Goal: Information Seeking & Learning: Learn about a topic

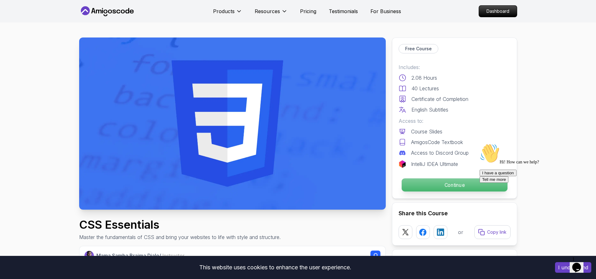
click at [452, 186] on p "Continue" at bounding box center [454, 185] width 106 height 13
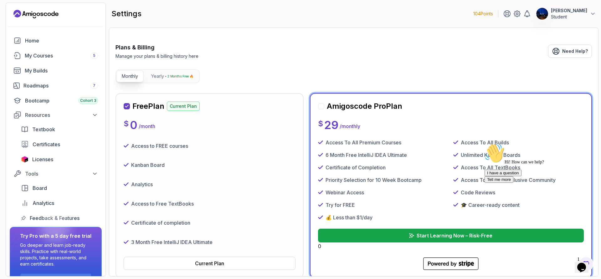
scroll to position [31, 0]
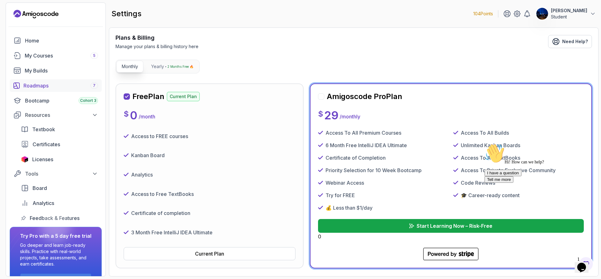
click at [44, 87] on div "Roadmaps 7" at bounding box center [60, 86] width 74 height 8
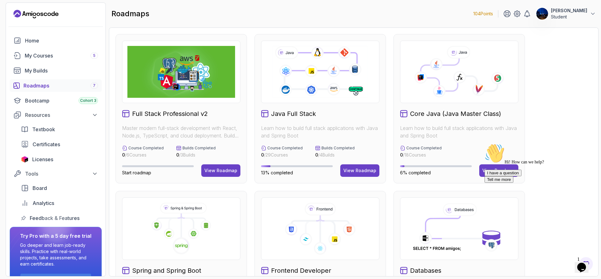
scroll to position [227, 0]
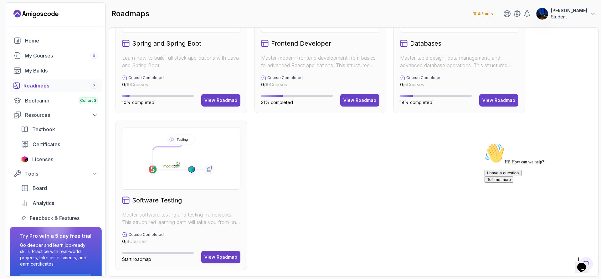
click at [48, 55] on div "My Courses 5" at bounding box center [61, 56] width 73 height 8
click at [52, 53] on div "My Courses 5" at bounding box center [61, 56] width 73 height 8
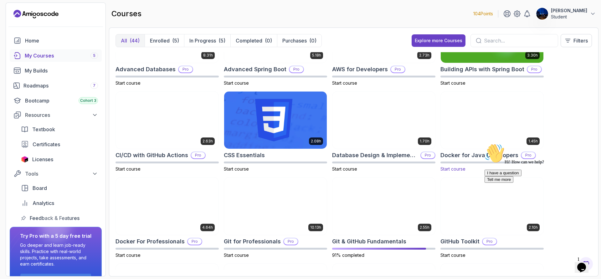
scroll to position [63, 0]
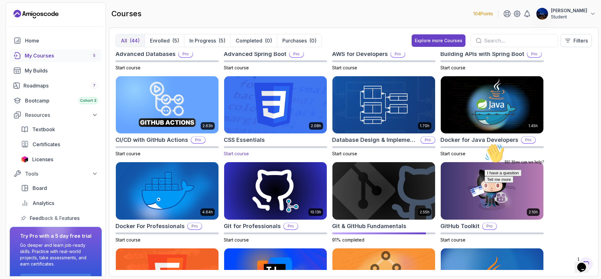
click at [268, 109] on img at bounding box center [276, 105] width 108 height 60
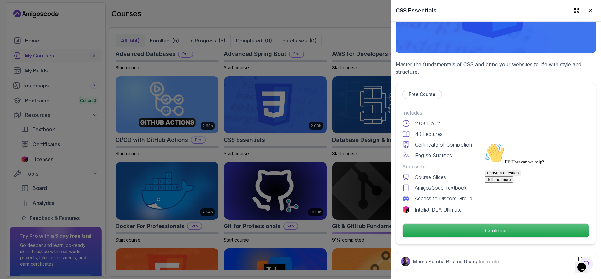
scroll to position [125, 0]
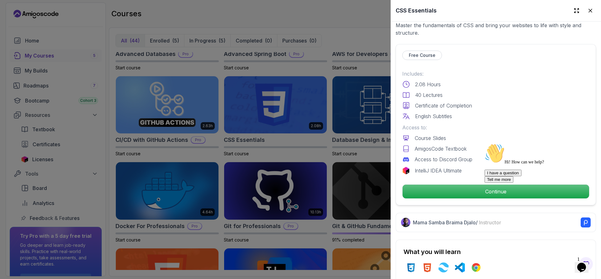
click at [484, 183] on div "Hi! How can we help? I have a question Tell me more" at bounding box center [540, 163] width 113 height 39
click at [500, 144] on div at bounding box center [540, 144] width 113 height 0
click at [587, 8] on icon at bounding box center [590, 11] width 6 height 6
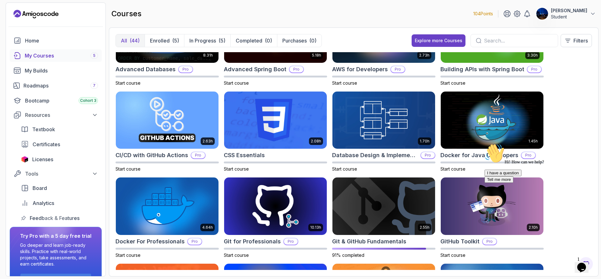
scroll to position [0, 0]
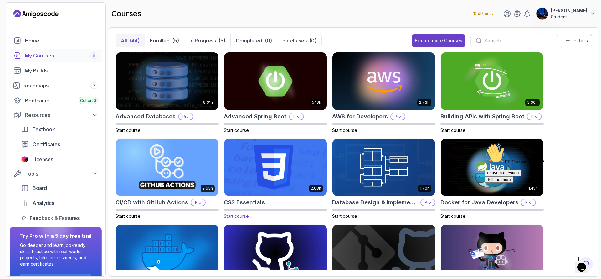
click at [282, 174] on img at bounding box center [276, 167] width 108 height 60
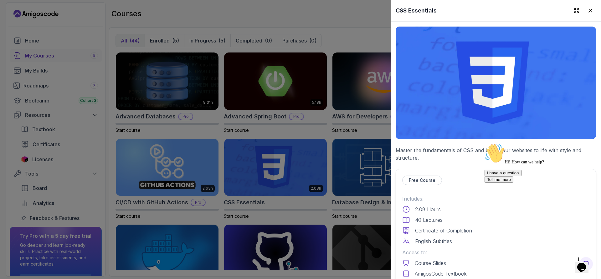
click at [461, 95] on img at bounding box center [496, 83] width 200 height 113
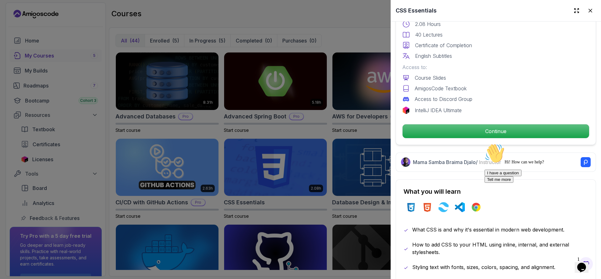
scroll to position [188, 0]
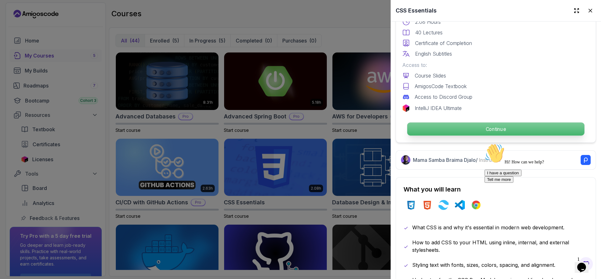
click at [458, 130] on p "Continue" at bounding box center [495, 129] width 177 height 13
click at [493, 123] on p "Continue" at bounding box center [495, 129] width 177 height 13
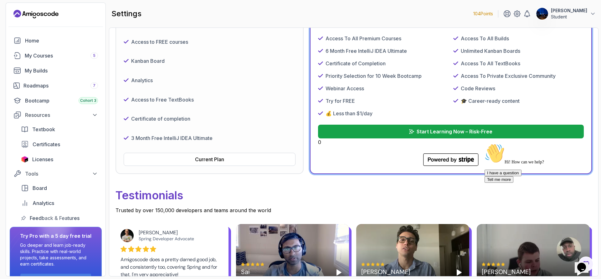
scroll to position [125, 0]
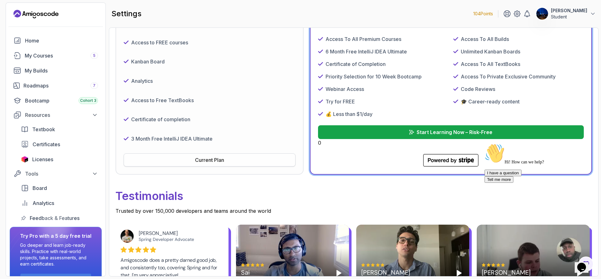
click at [216, 158] on div "Current Plan" at bounding box center [209, 160] width 29 height 8
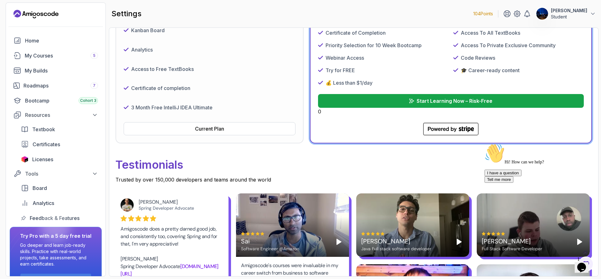
scroll to position [0, 0]
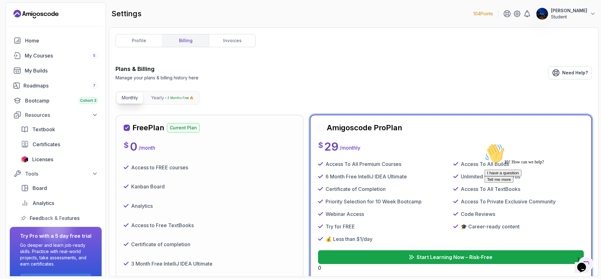
click at [227, 162] on div "Access to FREE courses" at bounding box center [210, 168] width 172 height 14
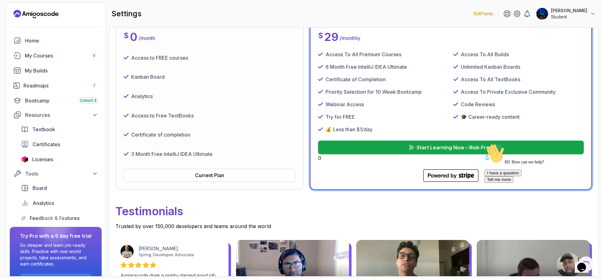
scroll to position [125, 0]
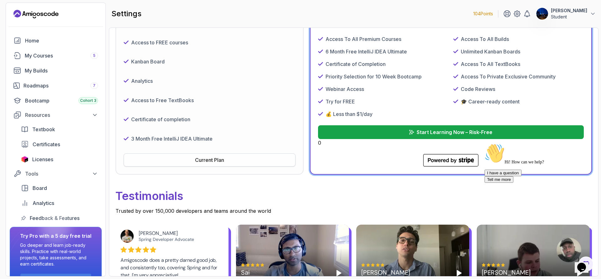
click at [229, 163] on button "Current Plan" at bounding box center [210, 160] width 172 height 13
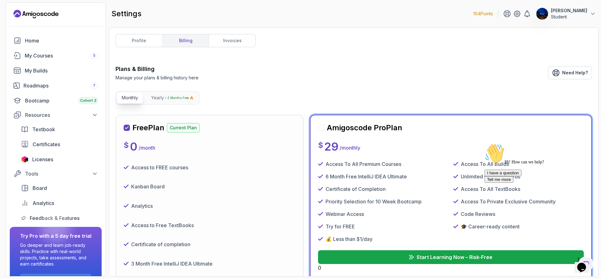
click at [135, 99] on p "Monthly" at bounding box center [130, 98] width 16 height 6
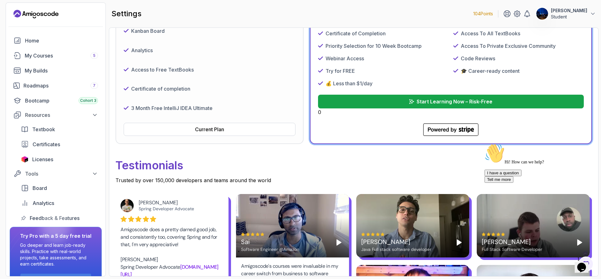
scroll to position [156, 0]
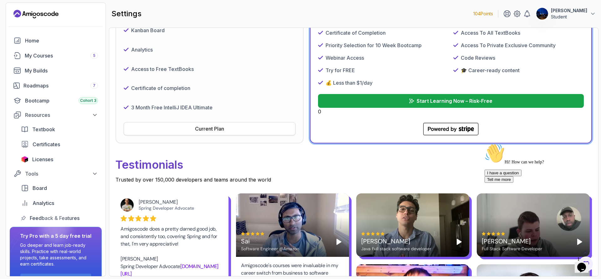
click at [196, 132] on div "Current Plan" at bounding box center [209, 129] width 29 height 8
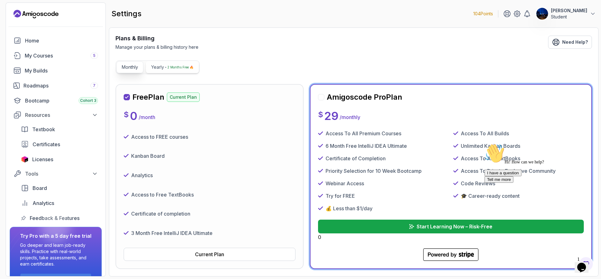
scroll to position [0, 0]
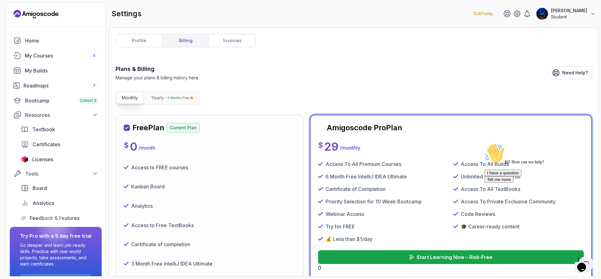
click at [136, 100] on p "Monthly" at bounding box center [130, 98] width 16 height 6
click at [141, 40] on link "profile" at bounding box center [139, 40] width 46 height 13
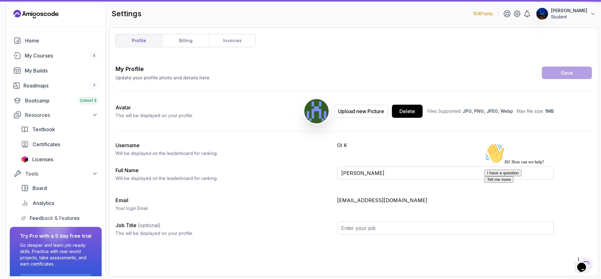
type input "Student"
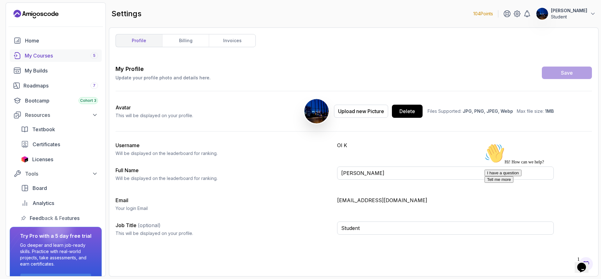
click at [39, 55] on div "My Courses 5" at bounding box center [61, 56] width 73 height 8
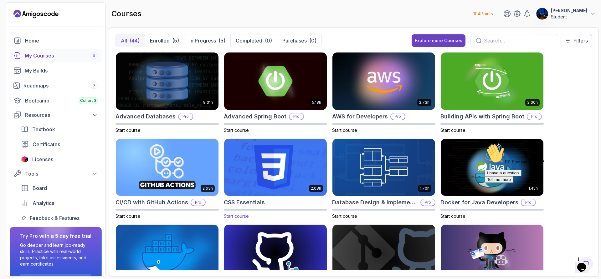
click at [267, 151] on img at bounding box center [276, 167] width 108 height 60
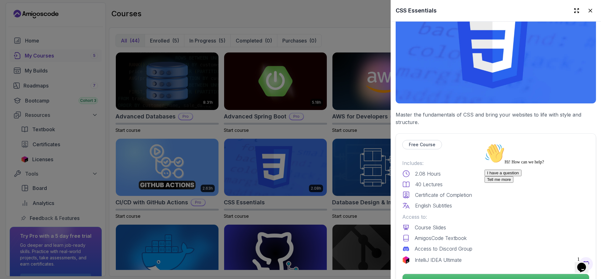
scroll to position [125, 0]
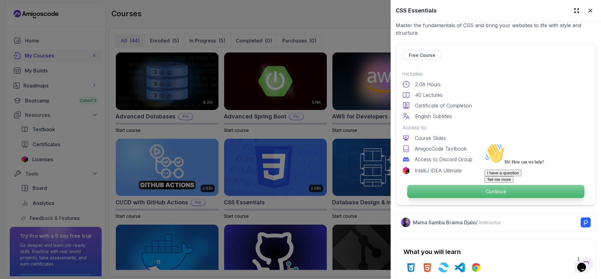
click at [438, 190] on p "Continue" at bounding box center [495, 191] width 177 height 13
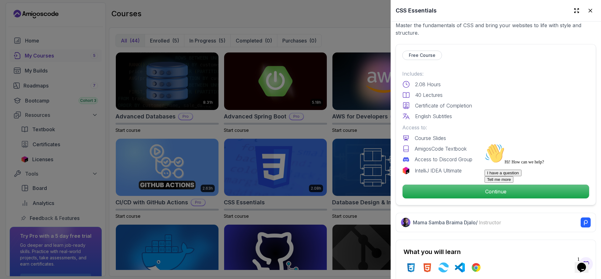
click at [501, 183] on div "Hi! How can we help? I have a question Tell me more" at bounding box center [540, 163] width 113 height 39
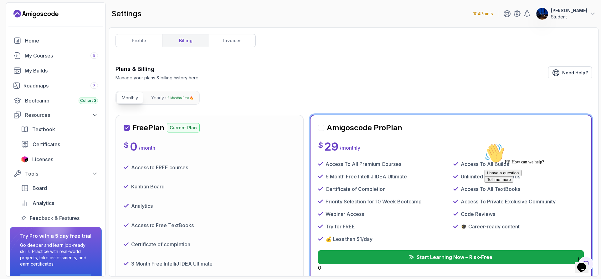
scroll to position [79, 0]
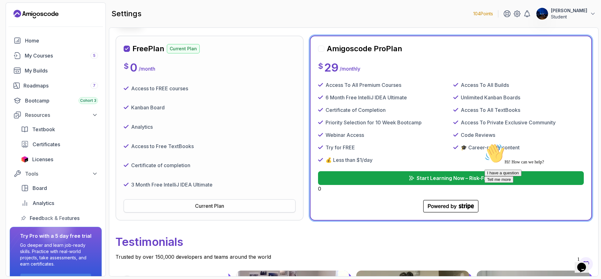
click at [200, 207] on div "Current Plan" at bounding box center [209, 206] width 29 height 8
click at [203, 203] on div "Current Plan" at bounding box center [209, 206] width 29 height 8
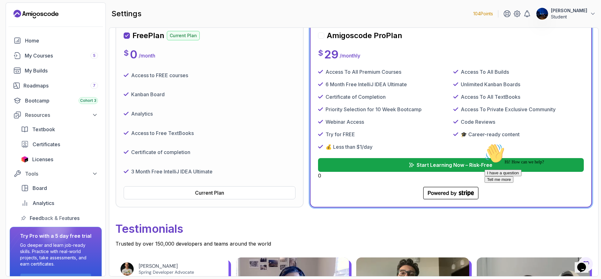
scroll to position [0, 0]
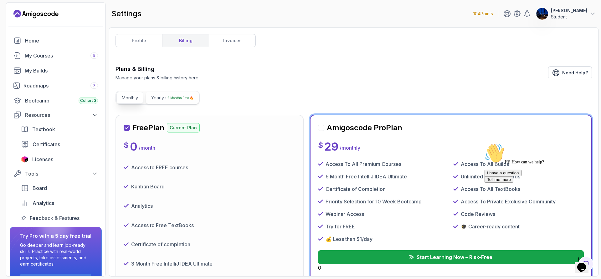
click at [162, 97] on p "Yearly" at bounding box center [157, 98] width 13 height 6
click at [130, 100] on p "Monthly" at bounding box center [130, 98] width 16 height 6
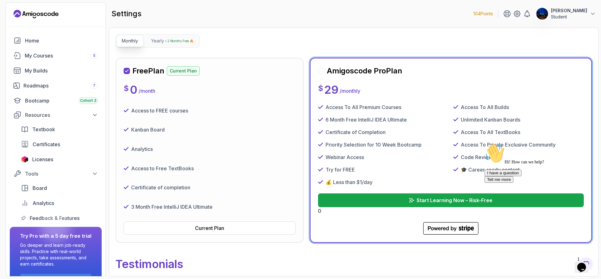
scroll to position [125, 0]
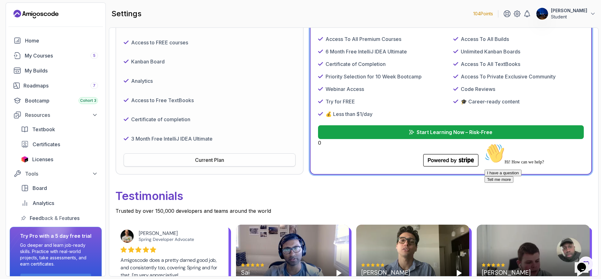
click at [212, 163] on div "Current Plan" at bounding box center [209, 160] width 29 height 8
click at [213, 163] on div "Current Plan" at bounding box center [209, 160] width 29 height 8
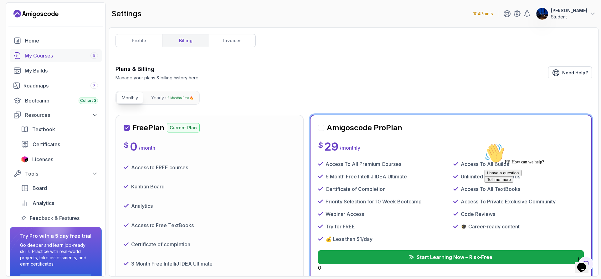
click at [57, 59] on div "My Courses 5" at bounding box center [61, 56] width 73 height 8
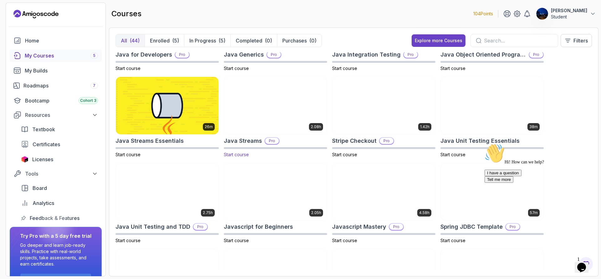
scroll to position [438, 0]
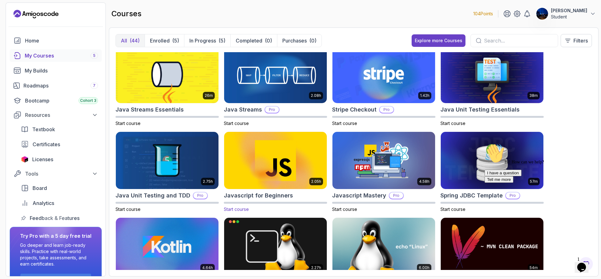
click at [291, 158] on img at bounding box center [276, 160] width 108 height 60
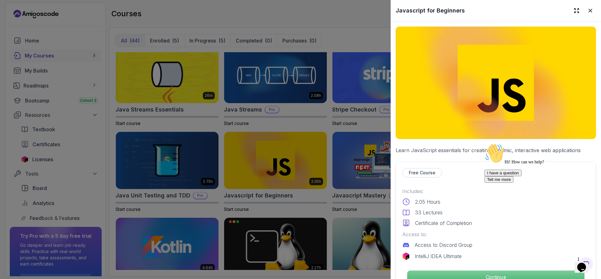
click at [513, 274] on p "Continue" at bounding box center [495, 277] width 177 height 13
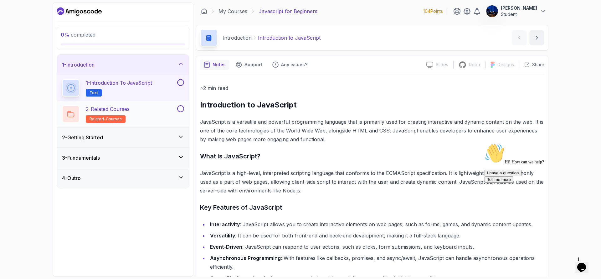
click at [146, 111] on div "2 - Related Courses related-courses" at bounding box center [119, 114] width 114 height 18
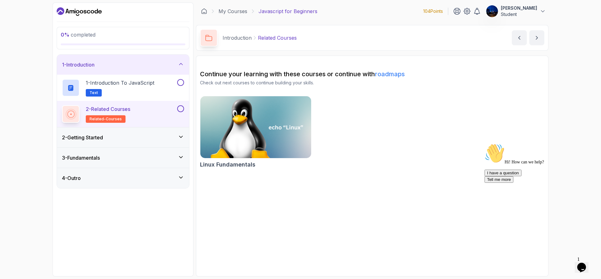
click at [148, 135] on div "2 - Getting Started" at bounding box center [123, 138] width 122 height 8
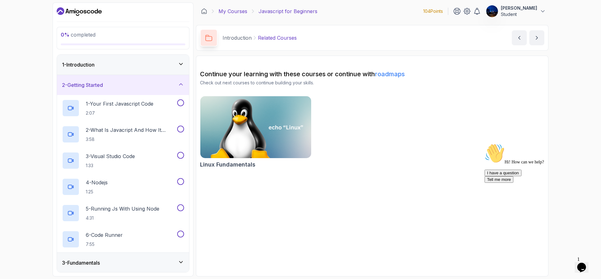
click at [227, 9] on link "My Courses" at bounding box center [232, 12] width 29 height 8
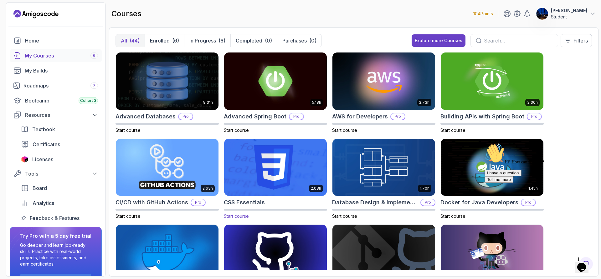
click at [287, 172] on img at bounding box center [276, 167] width 108 height 60
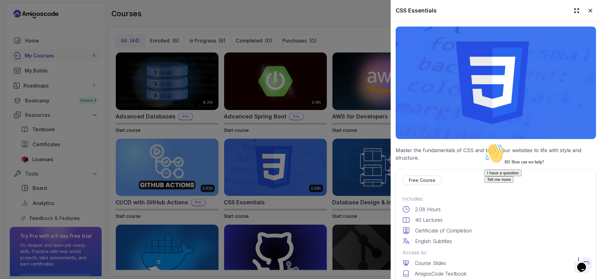
click at [427, 178] on p "Free Course" at bounding box center [422, 180] width 27 height 6
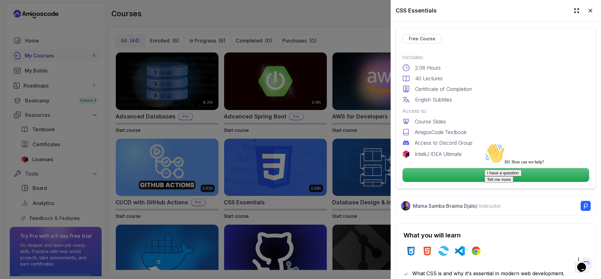
scroll to position [156, 0]
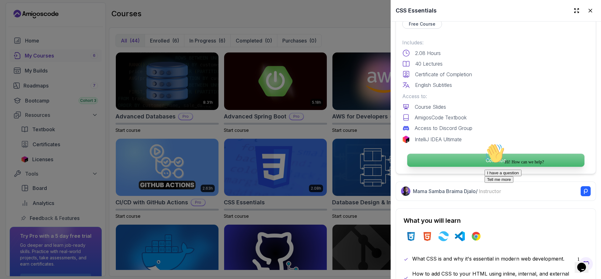
click at [451, 154] on p "Continue" at bounding box center [495, 160] width 177 height 13
click at [466, 157] on p "Continue" at bounding box center [495, 160] width 177 height 13
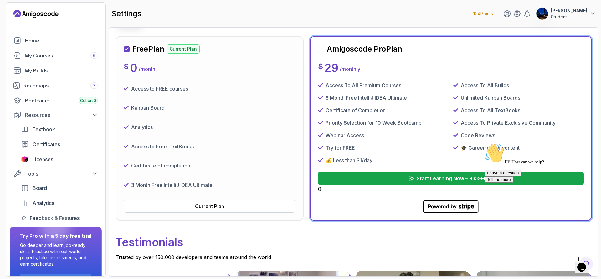
scroll to position [37, 0]
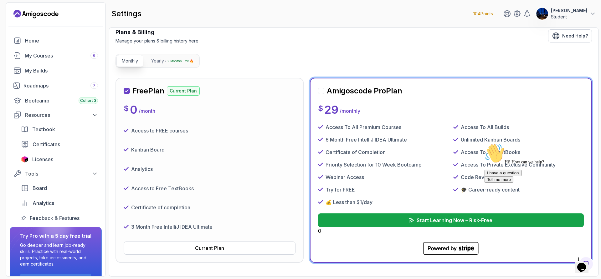
click at [242, 133] on div "Access to FREE courses" at bounding box center [210, 131] width 172 height 14
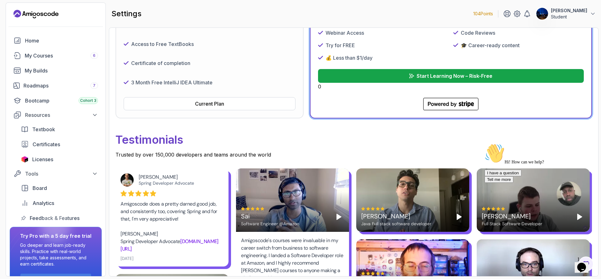
scroll to position [0, 0]
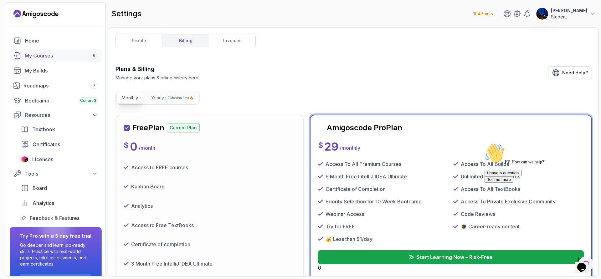
click at [49, 58] on div "My Courses 6" at bounding box center [61, 56] width 73 height 8
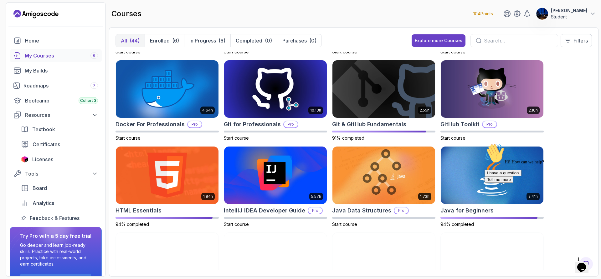
scroll to position [156, 0]
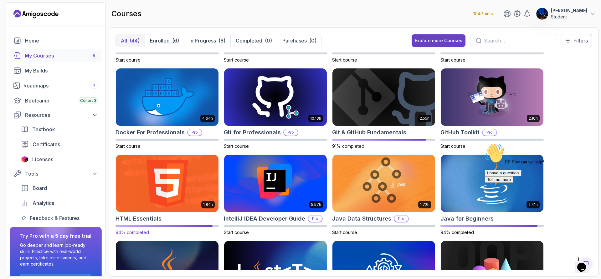
click at [190, 190] on img at bounding box center [167, 183] width 108 height 60
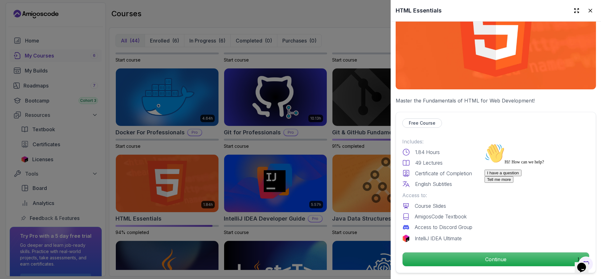
scroll to position [125, 0]
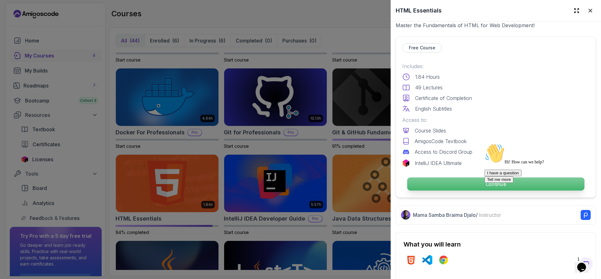
click at [447, 185] on p "Continue" at bounding box center [495, 184] width 177 height 13
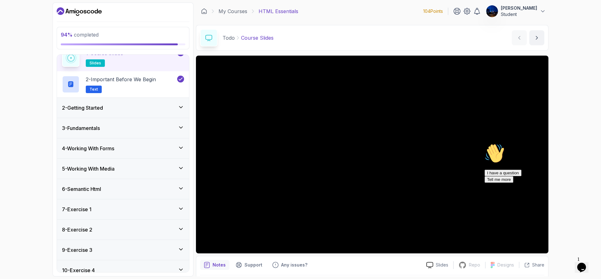
scroll to position [58, 0]
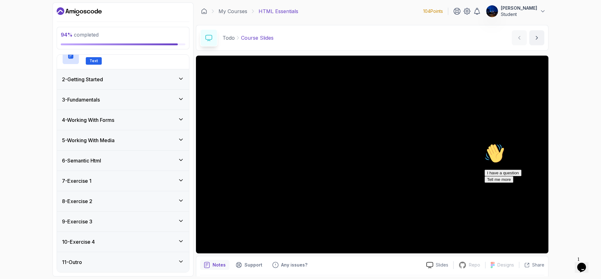
click at [118, 257] on div "11 - Outro" at bounding box center [123, 263] width 132 height 20
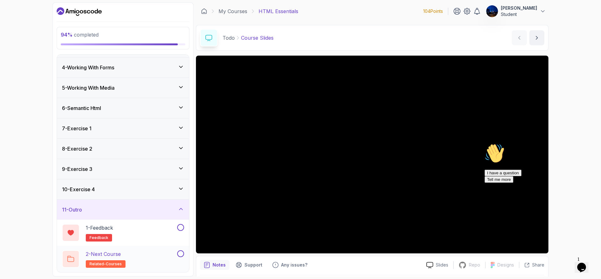
click at [135, 256] on div "2 - Next Course related-courses" at bounding box center [119, 260] width 114 height 18
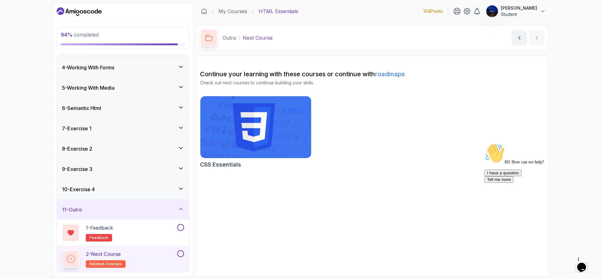
click at [244, 144] on img at bounding box center [255, 127] width 116 height 65
click at [277, 137] on img at bounding box center [255, 127] width 116 height 65
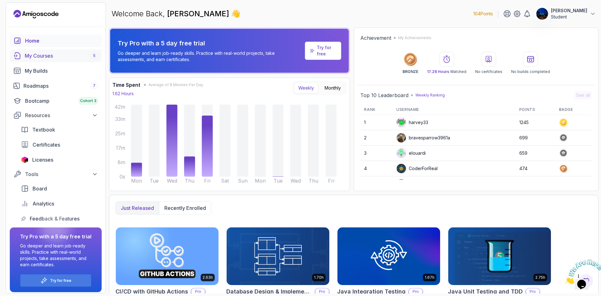
click at [47, 56] on div "My Courses 5" at bounding box center [61, 56] width 73 height 8
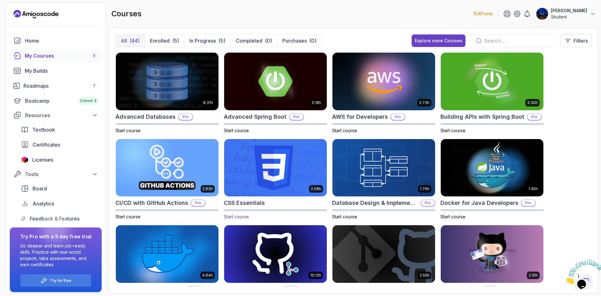
click at [276, 181] on img at bounding box center [276, 167] width 108 height 60
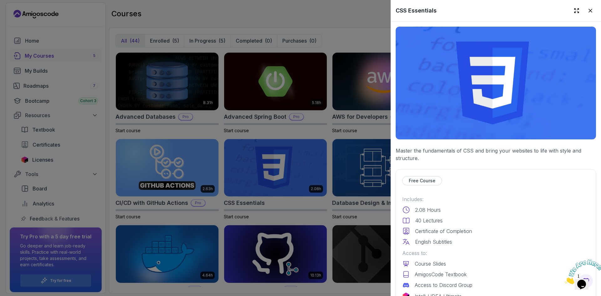
click at [454, 97] on img at bounding box center [496, 83] width 200 height 113
click at [475, 110] on img at bounding box center [496, 83] width 200 height 113
click at [428, 180] on p "Free Course" at bounding box center [422, 180] width 27 height 6
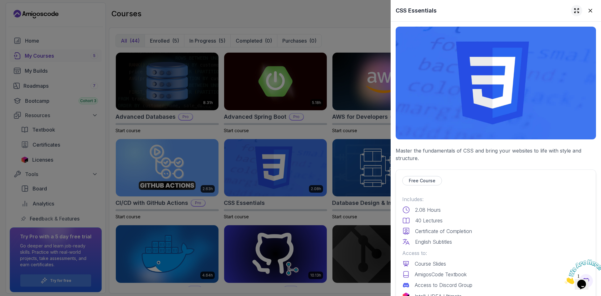
click at [574, 11] on icon at bounding box center [576, 11] width 6 height 6
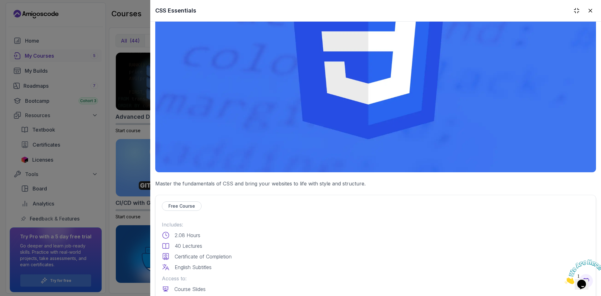
scroll to position [63, 0]
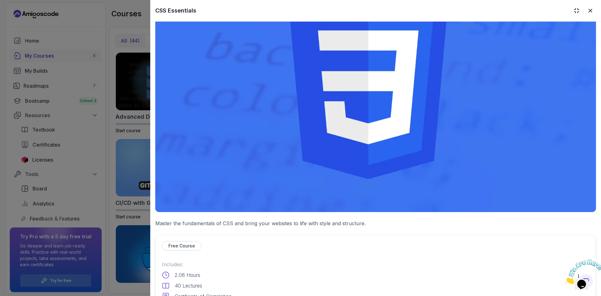
click at [368, 129] on img at bounding box center [375, 88] width 441 height 248
click at [574, 13] on icon at bounding box center [576, 10] width 5 height 5
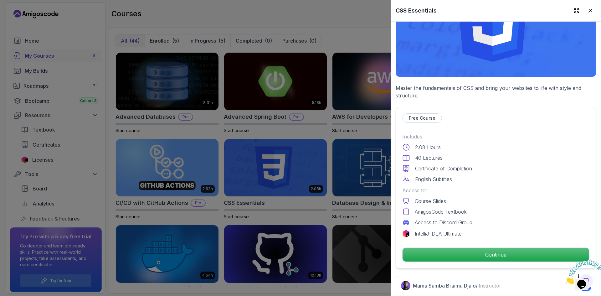
scroll to position [0, 0]
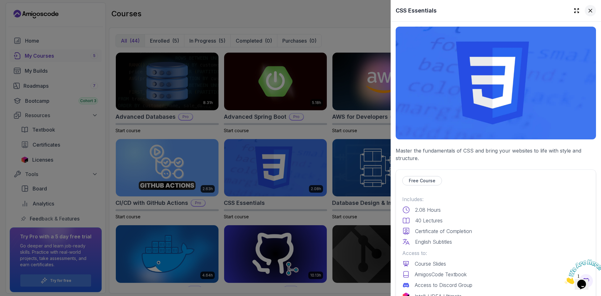
click at [589, 11] on icon at bounding box center [590, 10] width 3 height 3
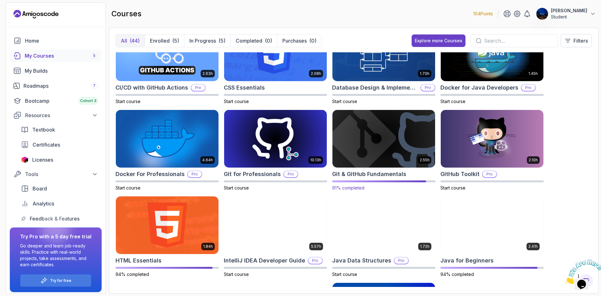
scroll to position [125, 0]
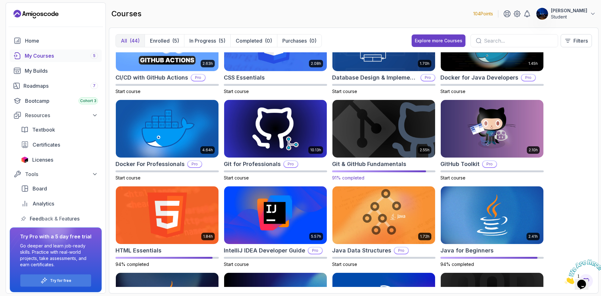
click at [385, 135] on img at bounding box center [384, 129] width 108 height 60
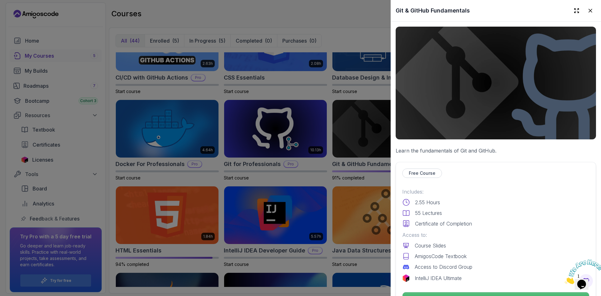
click at [451, 104] on img at bounding box center [496, 83] width 200 height 113
click at [426, 171] on p "Free Course" at bounding box center [422, 173] width 27 height 6
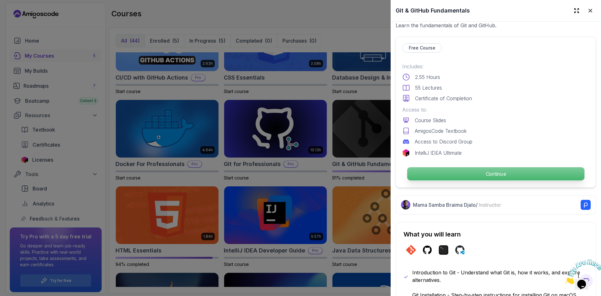
click at [467, 167] on p "Continue" at bounding box center [495, 173] width 177 height 13
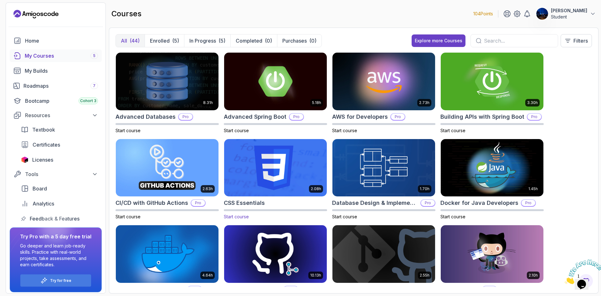
click at [279, 182] on img at bounding box center [276, 167] width 108 height 60
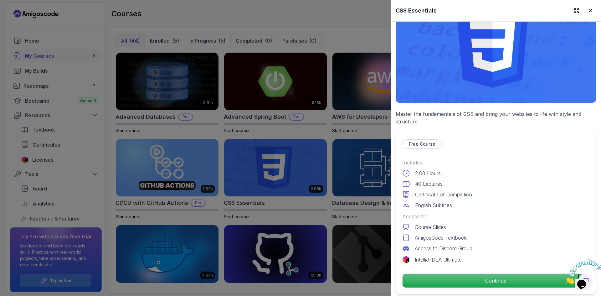
scroll to position [94, 0]
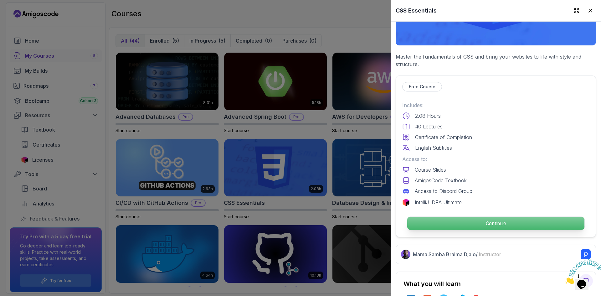
click at [449, 217] on p "Continue" at bounding box center [495, 223] width 177 height 13
click at [501, 220] on p "Continue" at bounding box center [495, 223] width 177 height 13
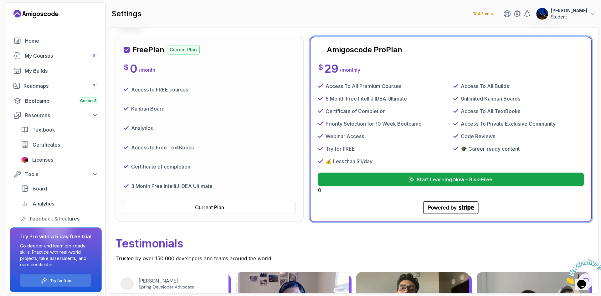
scroll to position [94, 0]
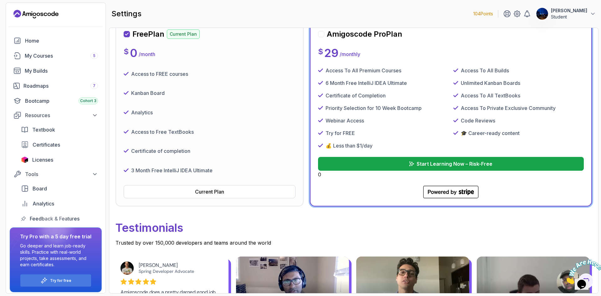
click at [250, 153] on div "Certificate of completion" at bounding box center [210, 151] width 172 height 14
click at [237, 192] on button "Current Plan" at bounding box center [210, 191] width 172 height 13
click at [184, 194] on button "Current Plan" at bounding box center [210, 191] width 172 height 13
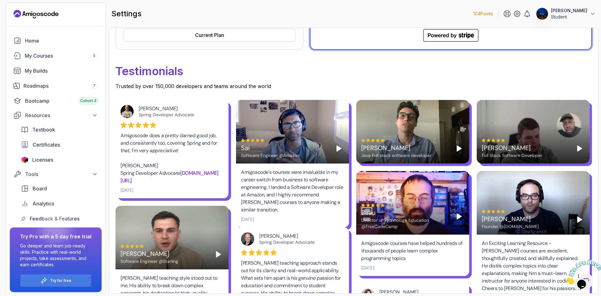
scroll to position [156, 0]
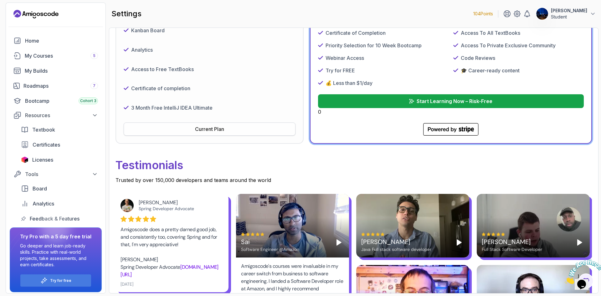
click at [218, 130] on div "Current Plan" at bounding box center [209, 129] width 29 height 8
click at [223, 131] on div "Current Plan" at bounding box center [209, 129] width 29 height 8
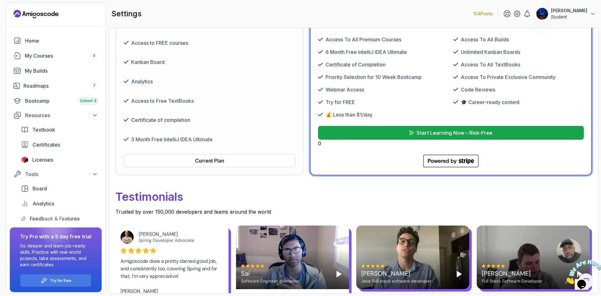
scroll to position [125, 0]
click at [191, 165] on button "Current Plan" at bounding box center [210, 160] width 172 height 13
click at [214, 159] on div "Current Plan" at bounding box center [209, 160] width 29 height 8
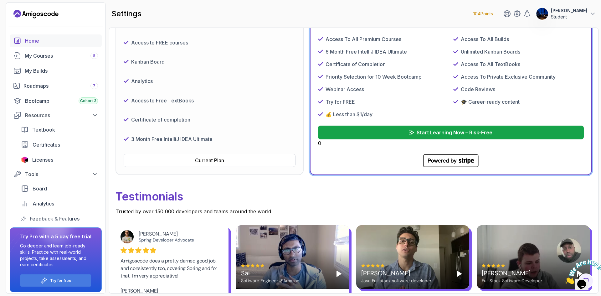
click at [41, 40] on div "Home" at bounding box center [61, 41] width 73 height 8
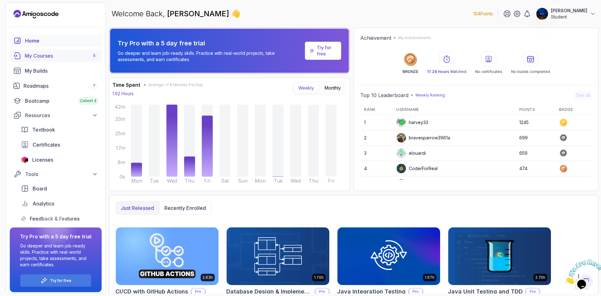
click at [43, 59] on div "My Courses 5" at bounding box center [61, 56] width 73 height 8
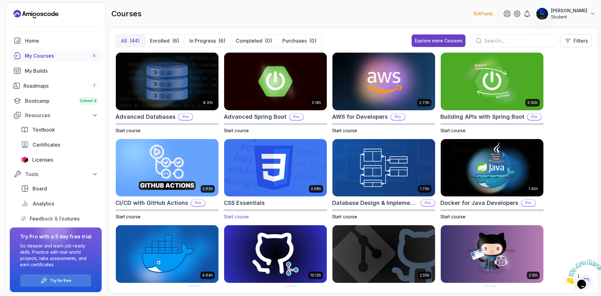
click at [281, 176] on img at bounding box center [276, 167] width 108 height 60
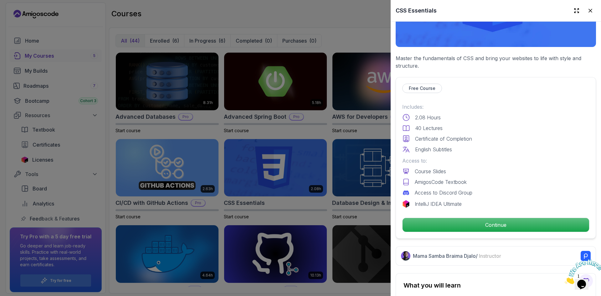
scroll to position [94, 0]
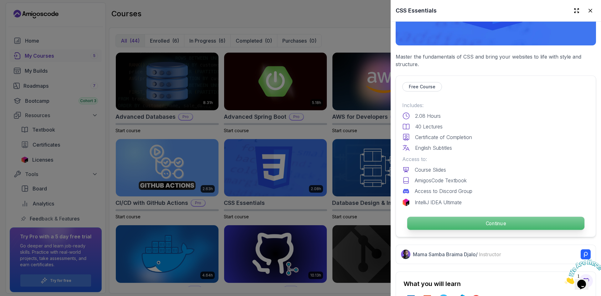
click at [498, 220] on p "Continue" at bounding box center [495, 223] width 177 height 13
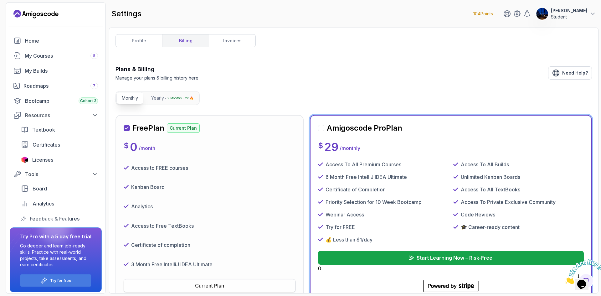
click at [227, 285] on button "Current Plan" at bounding box center [210, 285] width 172 height 13
click at [573, 76] on span "Need Help?" at bounding box center [575, 73] width 26 height 6
click at [493, 13] on p "104 Points" at bounding box center [483, 14] width 20 height 6
click at [159, 129] on h2 "Free Plan" at bounding box center [148, 128] width 32 height 10
click at [191, 130] on p "Current Plan" at bounding box center [183, 127] width 33 height 9
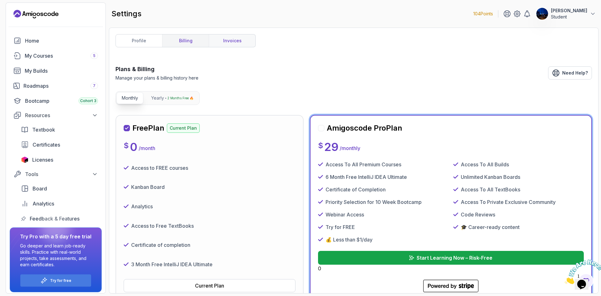
click at [226, 43] on link "invoices" at bounding box center [232, 40] width 47 height 13
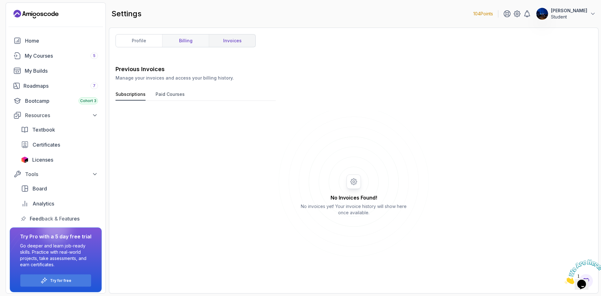
click at [198, 41] on link "billing" at bounding box center [185, 40] width 47 height 13
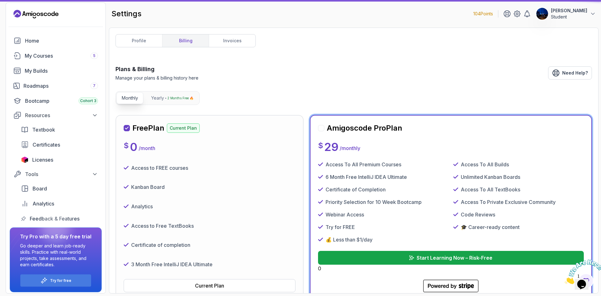
click at [133, 44] on link "profile" at bounding box center [139, 40] width 46 height 13
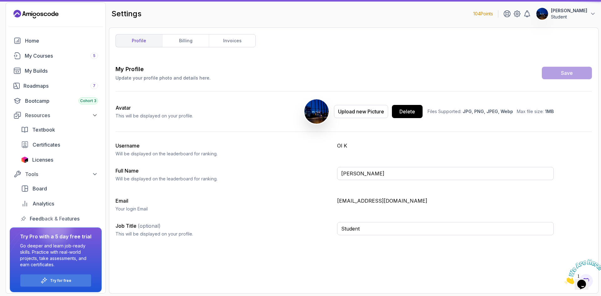
click at [149, 41] on link "profile" at bounding box center [139, 40] width 46 height 13
type input "Student"
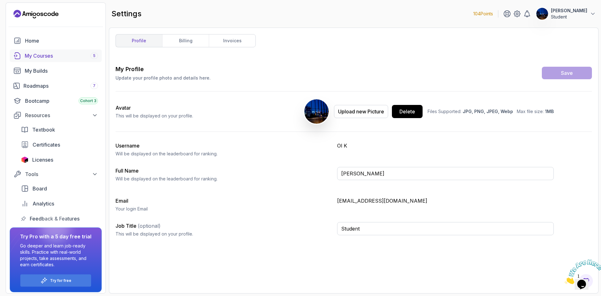
click at [59, 54] on div "My Courses 5" at bounding box center [61, 56] width 73 height 8
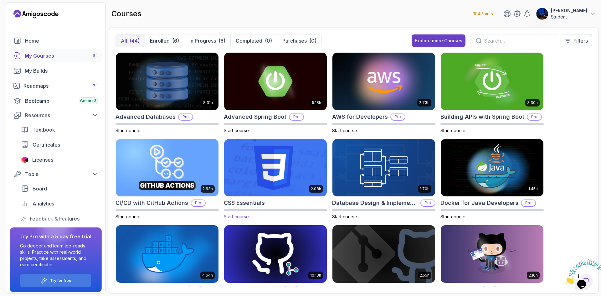
click at [268, 176] on img at bounding box center [276, 167] width 108 height 60
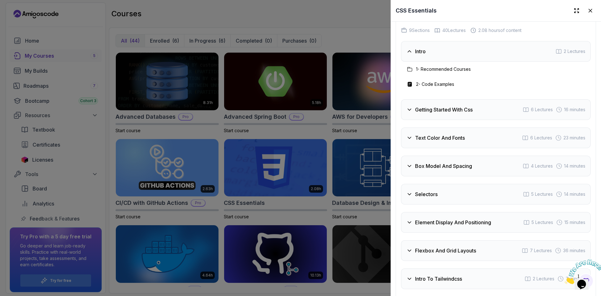
scroll to position [1066, 0]
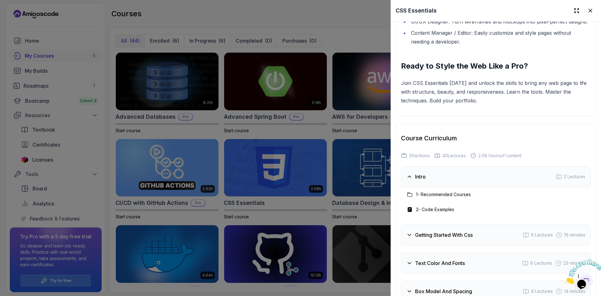
click at [431, 197] on h3 "1 - Recommended Courses" at bounding box center [443, 194] width 55 height 6
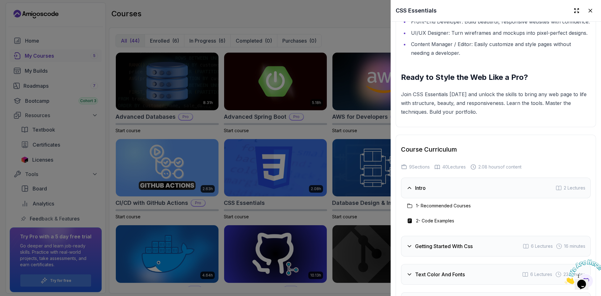
scroll to position [1034, 0]
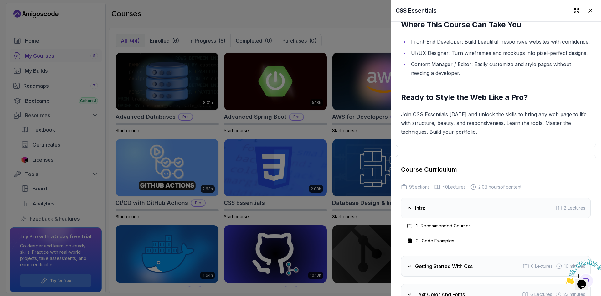
click at [437, 174] on h2 "Course Curriculum" at bounding box center [496, 169] width 190 height 9
click at [462, 218] on div "Intro 2 Lectures" at bounding box center [496, 207] width 190 height 21
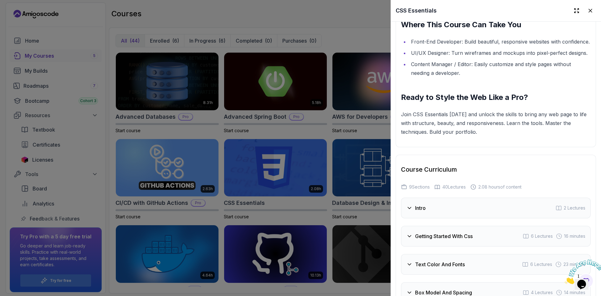
click at [452, 218] on div "Intro 2 Lectures" at bounding box center [496, 207] width 190 height 21
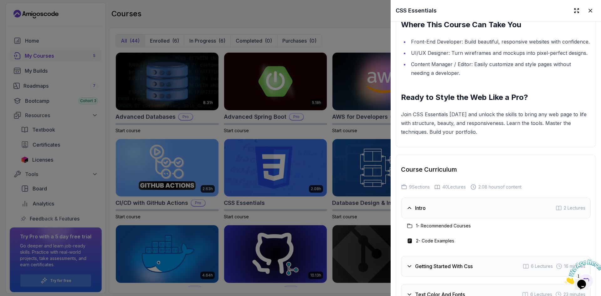
click at [429, 229] on h3 "1 - Recommended Courses" at bounding box center [443, 225] width 55 height 6
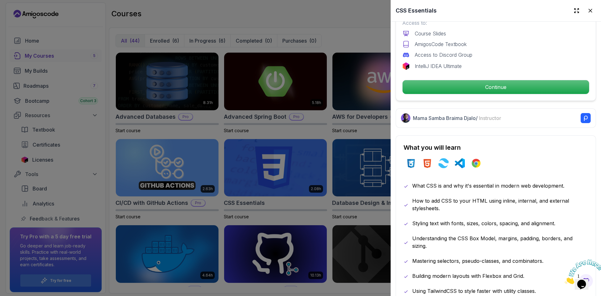
scroll to position [221, 0]
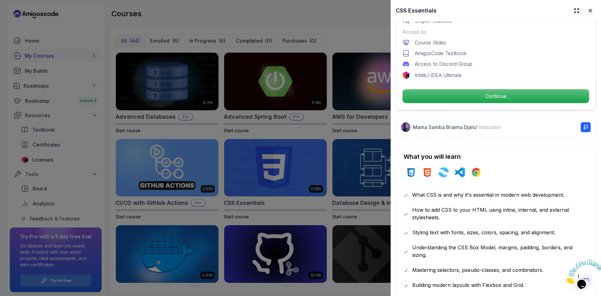
click at [527, 163] on div "css html tailwindcss vscode chrome" at bounding box center [495, 172] width 185 height 18
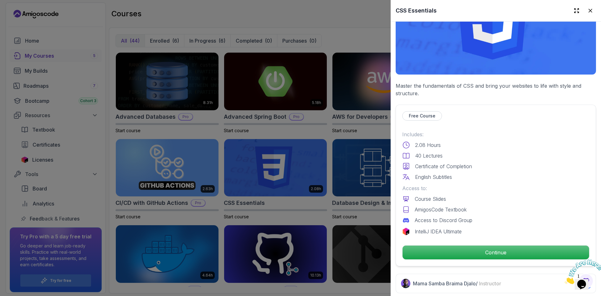
scroll to position [64, 0]
click at [543, 141] on div "2.08 Hours" at bounding box center [495, 145] width 187 height 8
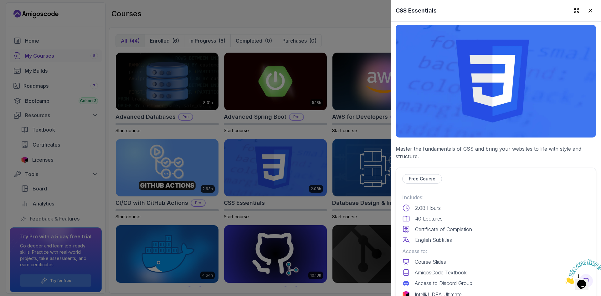
click at [500, 90] on img at bounding box center [496, 81] width 200 height 113
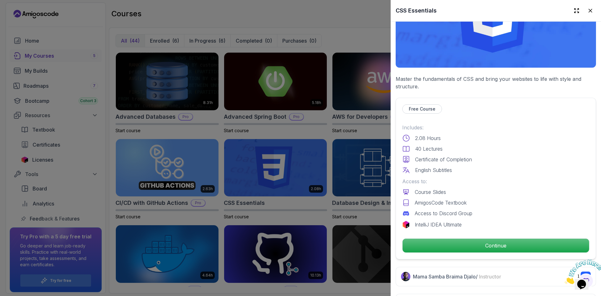
scroll to position [158, 0]
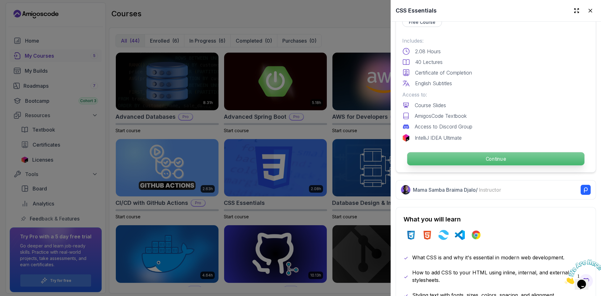
click at [521, 157] on p "Continue" at bounding box center [495, 158] width 177 height 13
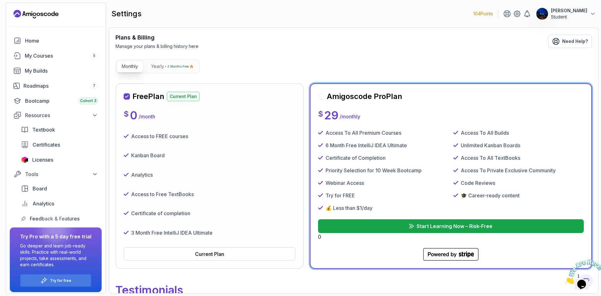
scroll to position [31, 0]
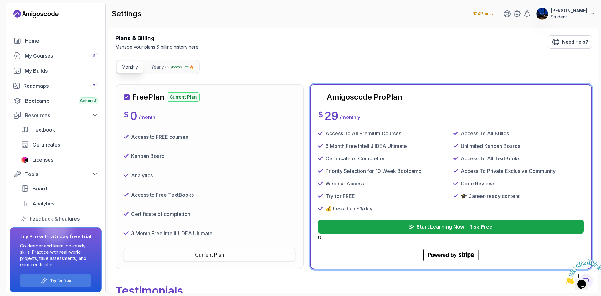
click at [211, 254] on div "Current Plan" at bounding box center [209, 255] width 29 height 8
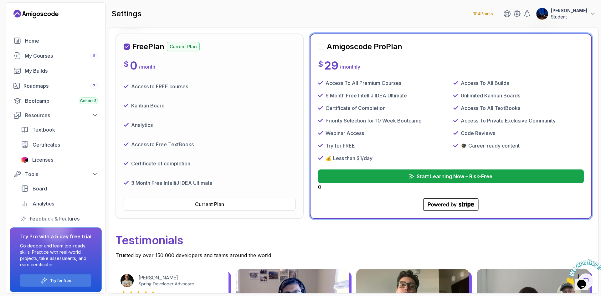
scroll to position [0, 0]
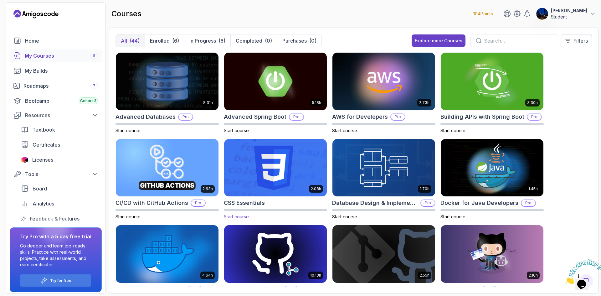
click at [274, 170] on img at bounding box center [276, 167] width 108 height 60
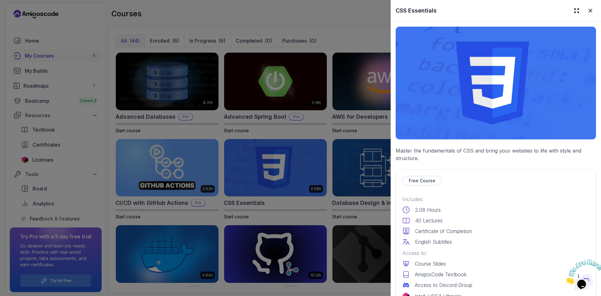
click at [527, 96] on img at bounding box center [496, 83] width 200 height 113
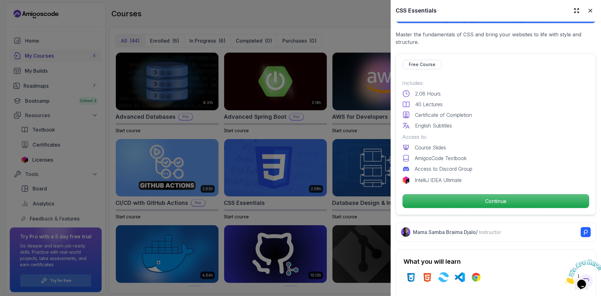
scroll to position [125, 0]
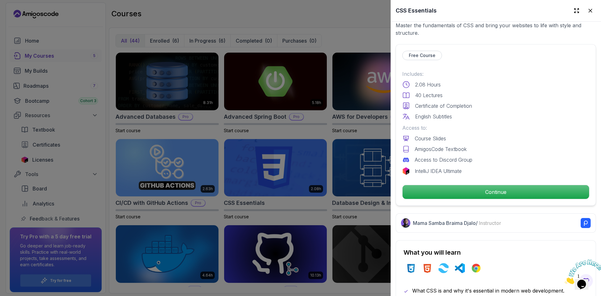
click at [434, 53] on p "Free Course" at bounding box center [422, 55] width 27 height 6
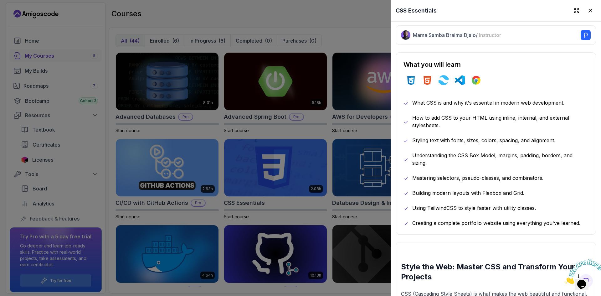
scroll to position [219, 0]
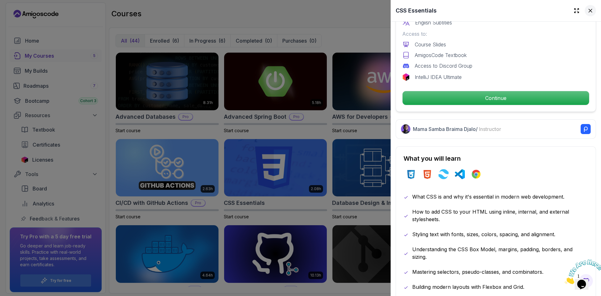
click at [587, 12] on icon at bounding box center [590, 11] width 6 height 6
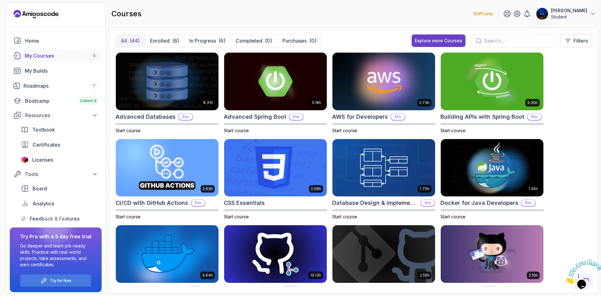
click at [581, 98] on div "8.31h Advanced Databases Pro Start course 5.18h Advanced Spring Boot Pro Start …" at bounding box center [353, 169] width 476 height 234
click at [289, 167] on img at bounding box center [276, 167] width 108 height 60
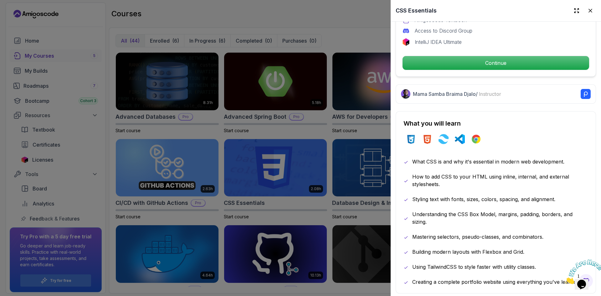
scroll to position [250, 0]
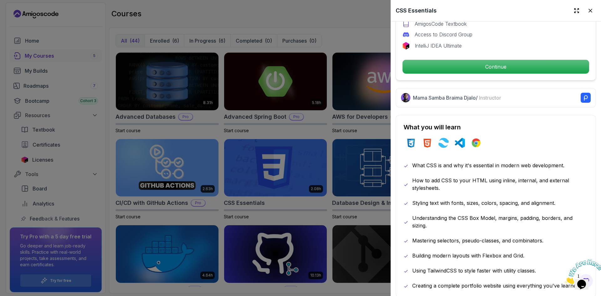
click at [549, 138] on div "css html tailwindcss vscode chrome" at bounding box center [495, 143] width 185 height 18
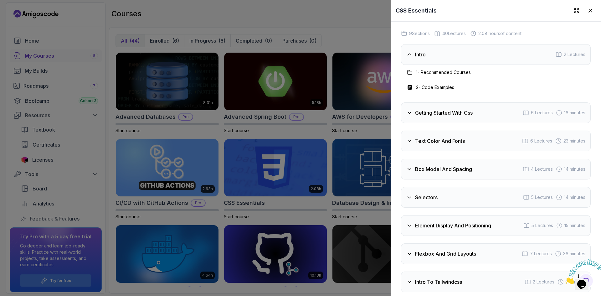
scroll to position [1189, 0]
click at [412, 115] on div "Getting Started With Css" at bounding box center [439, 112] width 66 height 8
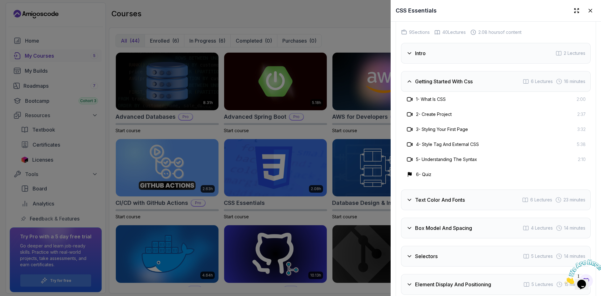
click at [448, 117] on h3 "2 - Create Project" at bounding box center [434, 114] width 36 height 6
click at [450, 132] on h3 "3 - Styling Your First Page" at bounding box center [442, 129] width 52 height 6
click at [458, 147] on h3 "4 - Style Tag And External CSS" at bounding box center [447, 144] width 63 height 6
click at [451, 162] on h3 "5 - Understanding The Syntax" at bounding box center [446, 159] width 61 height 6
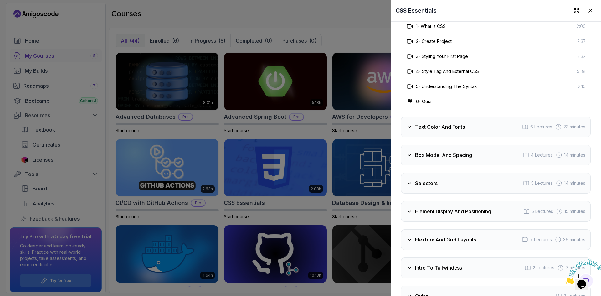
scroll to position [1283, 0]
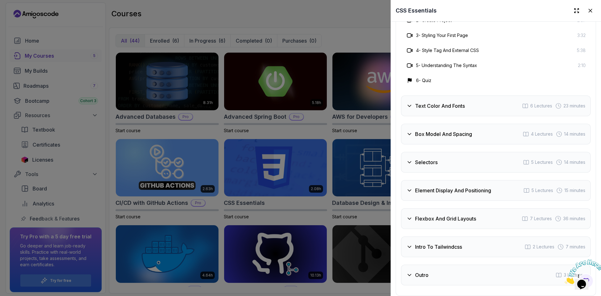
click at [430, 110] on h3 "Text Color And Fonts" at bounding box center [440, 106] width 50 height 8
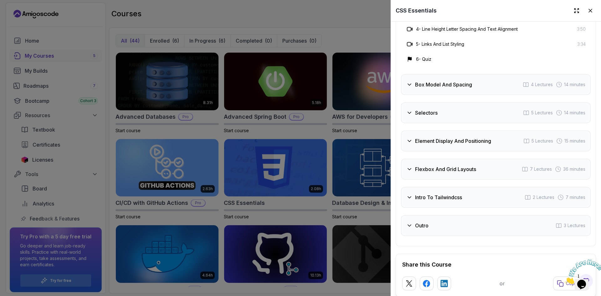
scroll to position [1220, 0]
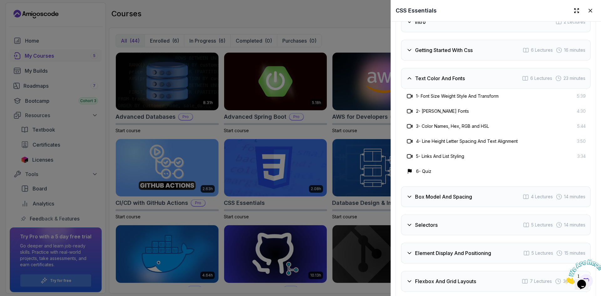
click at [449, 200] on h3 "Box Model And Spacing" at bounding box center [443, 197] width 57 height 8
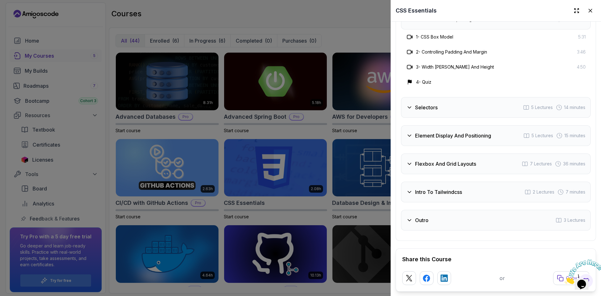
scroll to position [1345, 0]
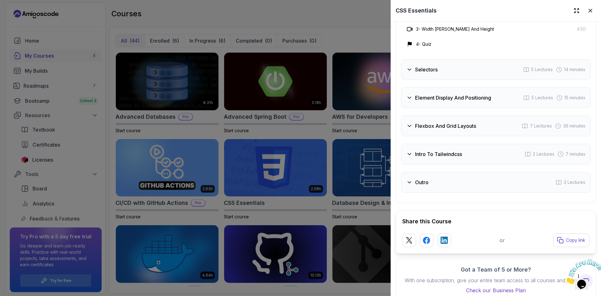
click at [442, 108] on div "Element Display And Positioning 5 Lectures 15 minutes" at bounding box center [496, 97] width 190 height 21
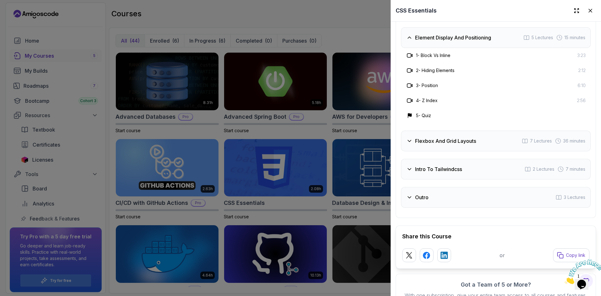
click at [436, 59] on h3 "1 - Block Vs Inline" at bounding box center [433, 55] width 34 height 6
click at [461, 173] on h3 "Intro To Tailwindcss" at bounding box center [438, 169] width 47 height 8
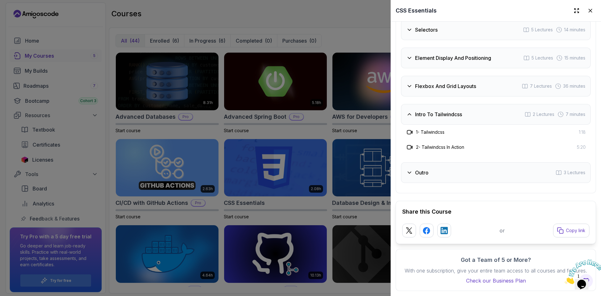
scroll to position [1347, 0]
click at [455, 162] on div "Outro 3 Lectures" at bounding box center [496, 172] width 190 height 21
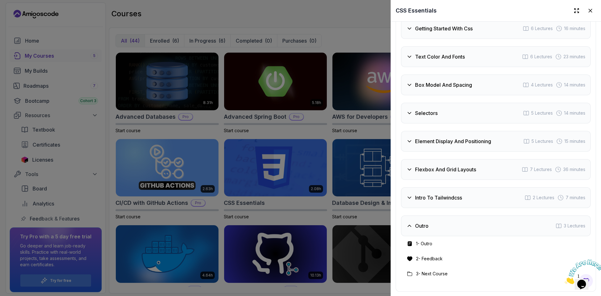
scroll to position [1237, 0]
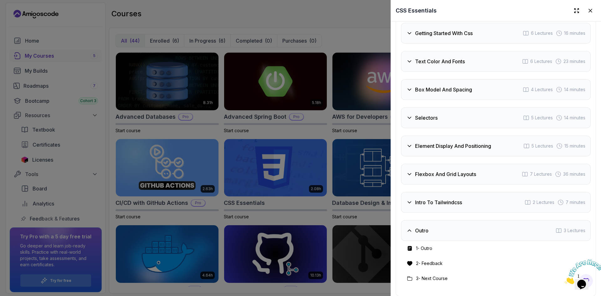
click at [444, 128] on div "Selectors 5 Lectures 14 minutes" at bounding box center [496, 117] width 190 height 21
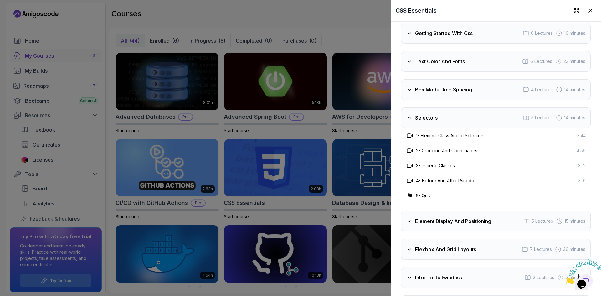
click at [457, 139] on h3 "1 - Element Class And Id Selectors" at bounding box center [450, 135] width 69 height 6
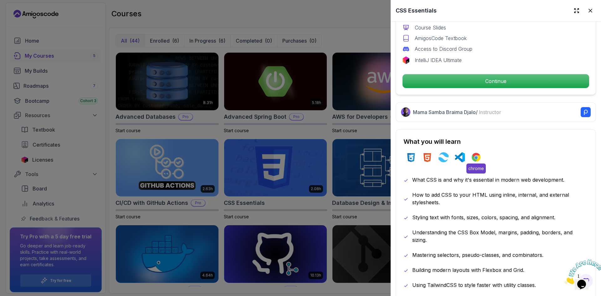
scroll to position [111, 0]
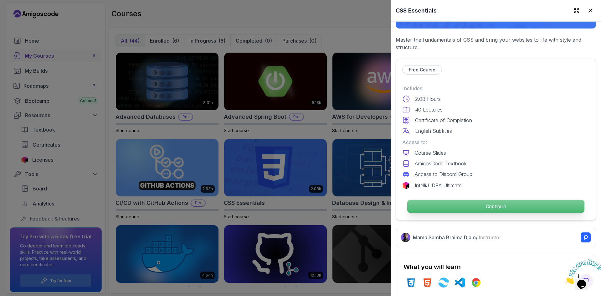
click at [490, 207] on p "Continue" at bounding box center [495, 206] width 177 height 13
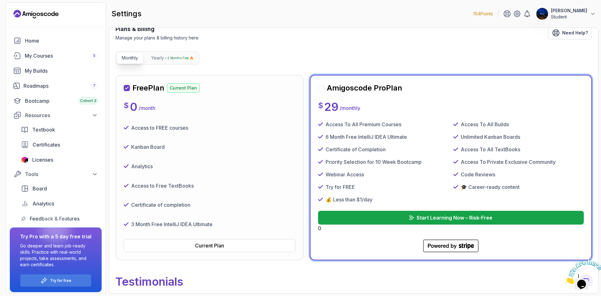
scroll to position [134, 0]
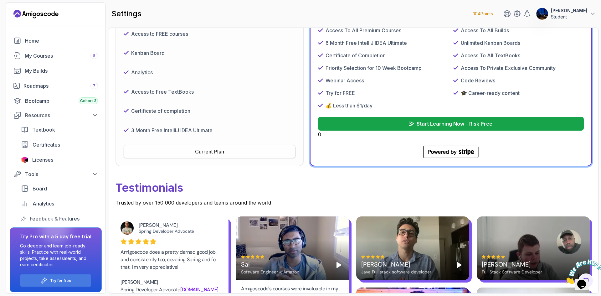
click at [208, 154] on div "Current Plan" at bounding box center [209, 152] width 29 height 8
click at [208, 153] on div "Current Plan" at bounding box center [209, 152] width 29 height 8
click at [220, 154] on div "Current Plan" at bounding box center [209, 152] width 29 height 8
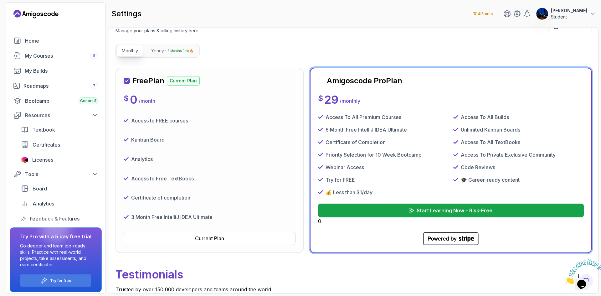
scroll to position [0, 0]
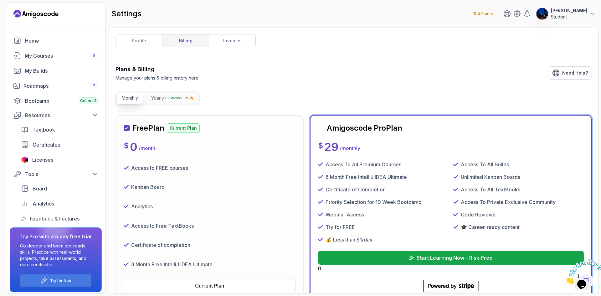
click at [525, 128] on div "Amigoscode Pro Plan" at bounding box center [451, 128] width 266 height 10
click at [253, 155] on div "Free Plan Current Plan $ 0 / month Access to FREE courses Kanban Board Analytic…" at bounding box center [210, 207] width 172 height 169
click at [134, 99] on p "Monthly" at bounding box center [130, 98] width 16 height 6
click at [160, 97] on p "Yearly" at bounding box center [157, 98] width 13 height 6
click at [138, 98] on p "Monthly" at bounding box center [130, 98] width 16 height 6
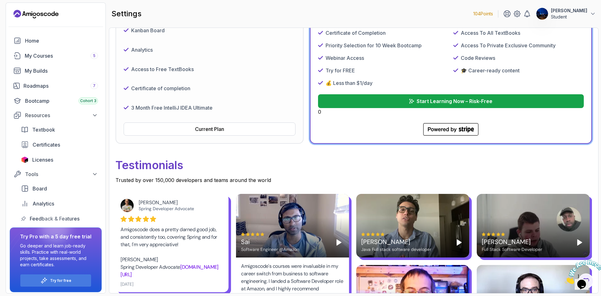
scroll to position [31, 0]
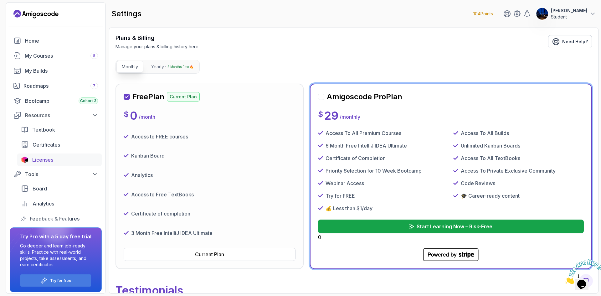
click at [49, 156] on span "Licenses" at bounding box center [42, 160] width 21 height 8
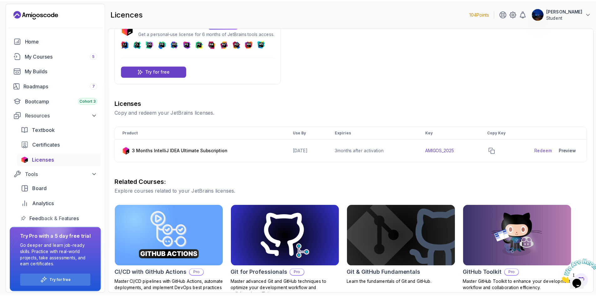
scroll to position [125, 0]
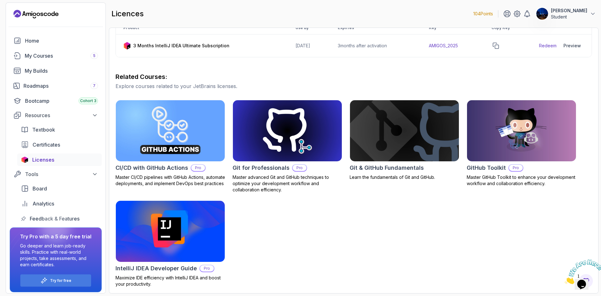
click at [378, 134] on img at bounding box center [404, 131] width 114 height 64
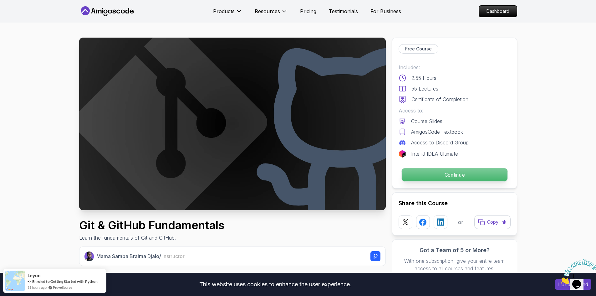
click at [463, 172] on p "Continue" at bounding box center [454, 174] width 106 height 13
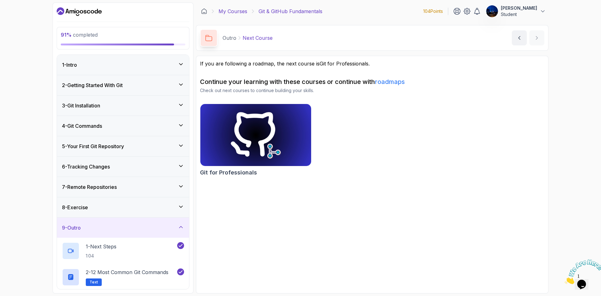
click at [228, 10] on link "My Courses" at bounding box center [232, 12] width 29 height 8
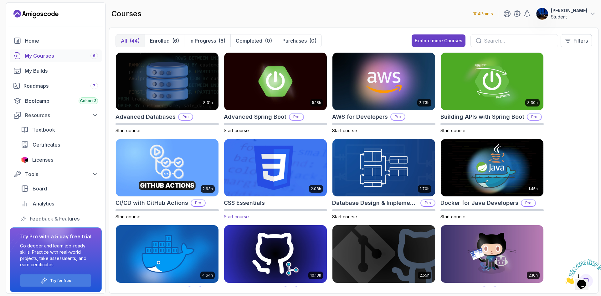
click at [273, 180] on img at bounding box center [276, 167] width 108 height 60
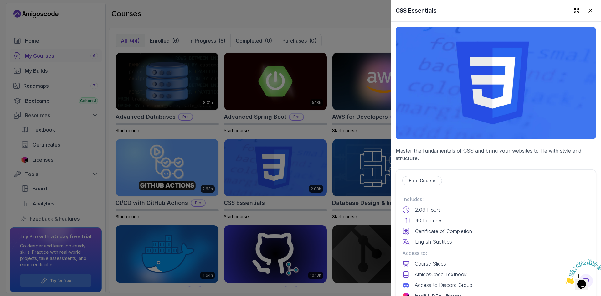
click at [457, 102] on img at bounding box center [496, 83] width 200 height 113
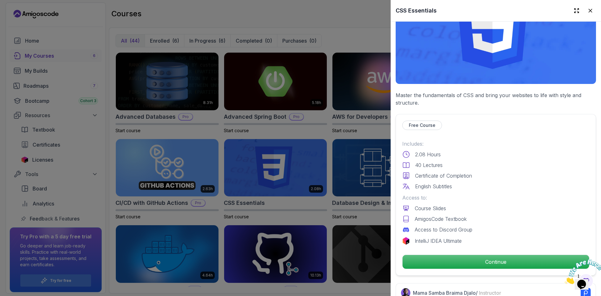
scroll to position [94, 0]
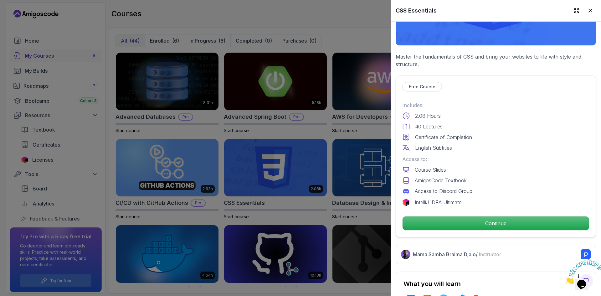
click at [277, 16] on div at bounding box center [300, 148] width 601 height 296
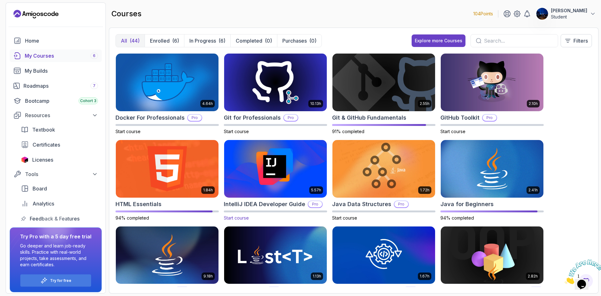
scroll to position [188, 0]
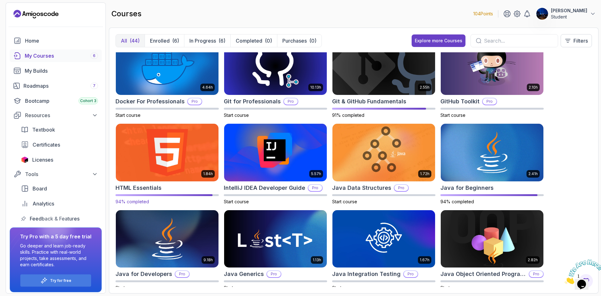
click at [135, 161] on img at bounding box center [167, 152] width 108 height 60
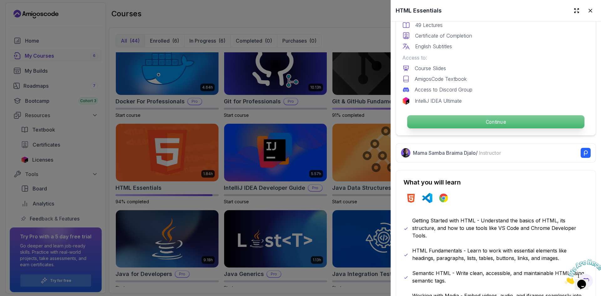
click at [470, 118] on p "Continue" at bounding box center [495, 121] width 177 height 13
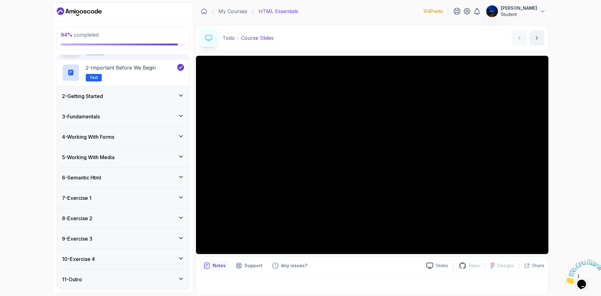
scroll to position [42, 0]
click at [178, 274] on div "11 - Outro" at bounding box center [123, 279] width 132 height 20
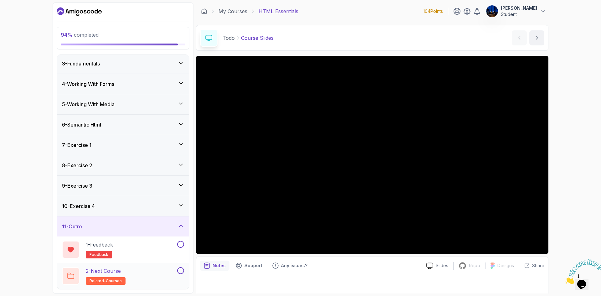
click at [158, 273] on div "2 - Next Course related-courses" at bounding box center [119, 276] width 114 height 18
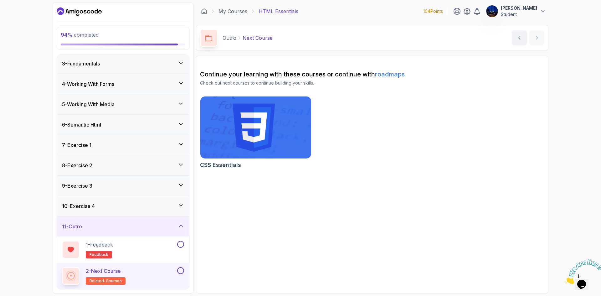
click at [259, 130] on img at bounding box center [255, 127] width 116 height 65
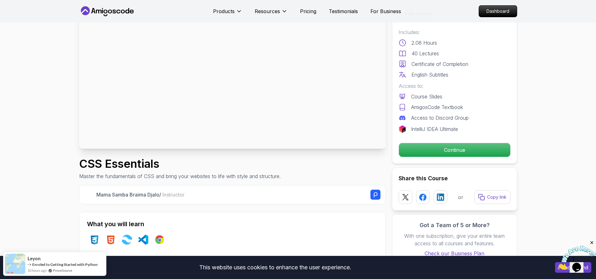
scroll to position [31, 0]
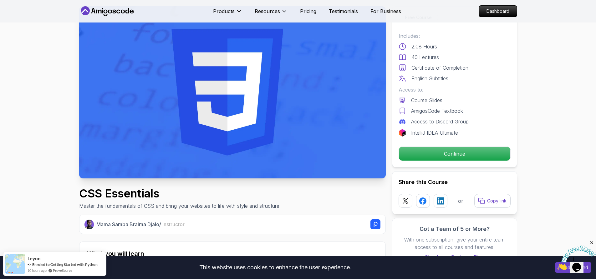
drag, startPoint x: 266, startPoint y: 95, endPoint x: 272, endPoint y: 97, distance: 6.0
click at [266, 95] on img at bounding box center [232, 92] width 307 height 172
click at [454, 154] on p "Continue" at bounding box center [454, 153] width 106 height 13
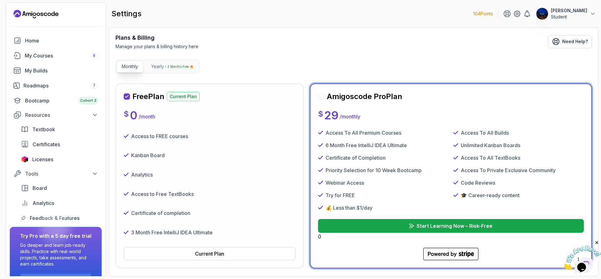
scroll to position [74, 0]
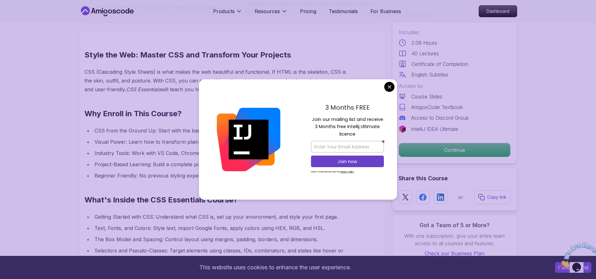
scroll to position [469, 0]
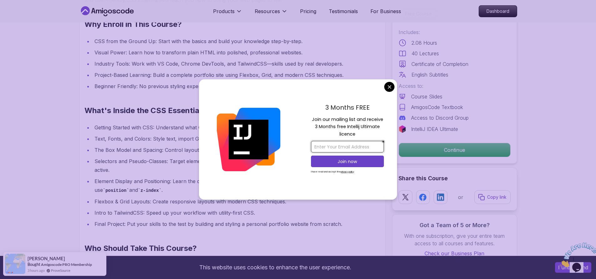
drag, startPoint x: 346, startPoint y: 145, endPoint x: 350, endPoint y: 146, distance: 3.8
click at [346, 145] on input "email" at bounding box center [347, 147] width 73 height 12
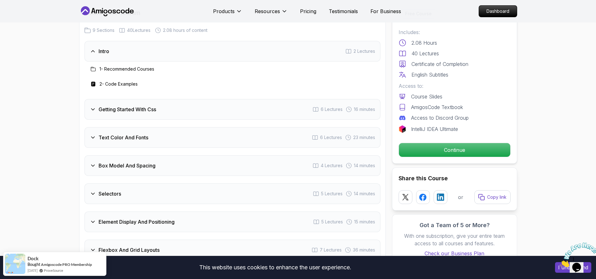
scroll to position [814, 0]
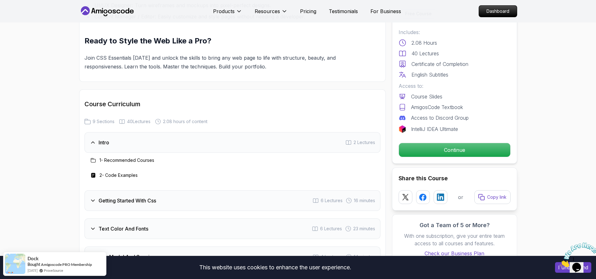
click at [248, 141] on div "Intro 2 Lectures" at bounding box center [232, 142] width 296 height 21
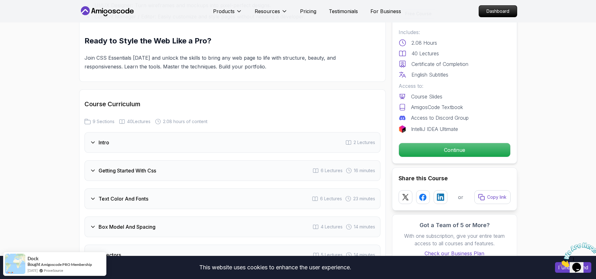
click at [155, 142] on div "Intro 2 Lectures" at bounding box center [232, 142] width 296 height 21
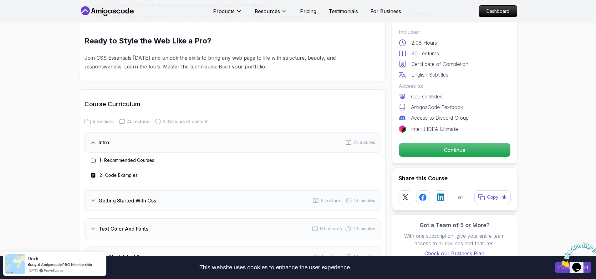
click at [135, 159] on h3 "1 - Recommended Courses" at bounding box center [127, 160] width 55 height 6
click at [134, 176] on h3 "2 - Code Examples" at bounding box center [119, 175] width 38 height 6
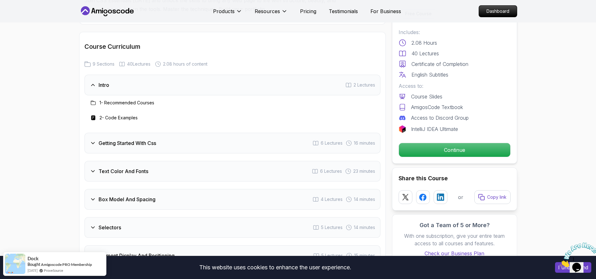
scroll to position [876, 0]
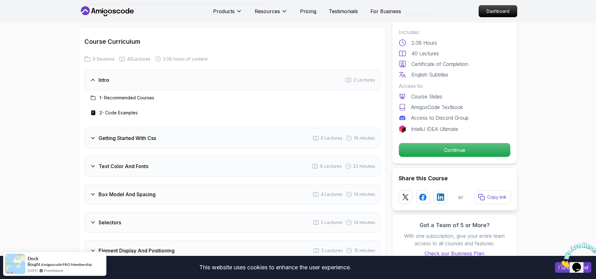
click at [146, 135] on h3 "Getting Started With Css" at bounding box center [128, 139] width 58 height 8
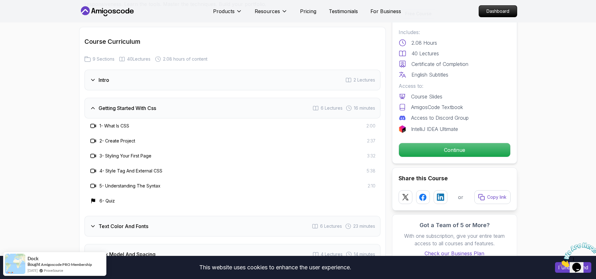
click at [116, 126] on h3 "1 - What Is CSS" at bounding box center [115, 126] width 30 height 6
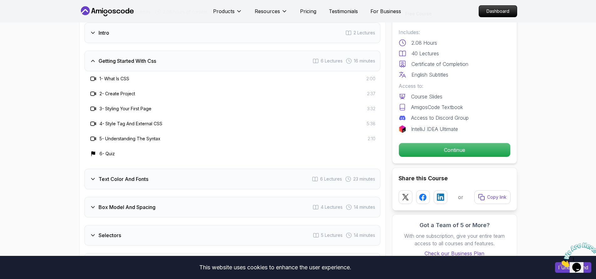
scroll to position [1033, 0]
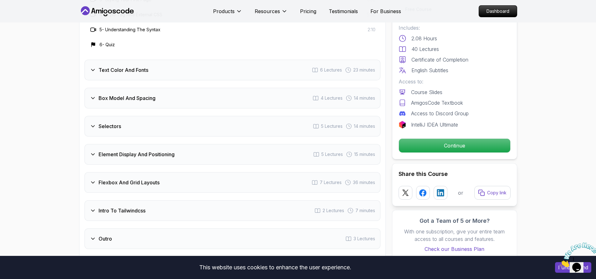
click at [125, 72] on h3 "Text Color And Fonts" at bounding box center [124, 70] width 50 height 8
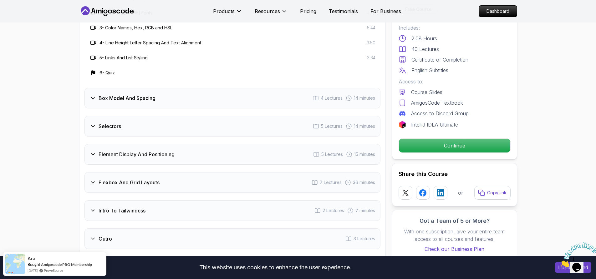
click at [128, 95] on h3 "Box Model And Spacing" at bounding box center [127, 98] width 57 height 8
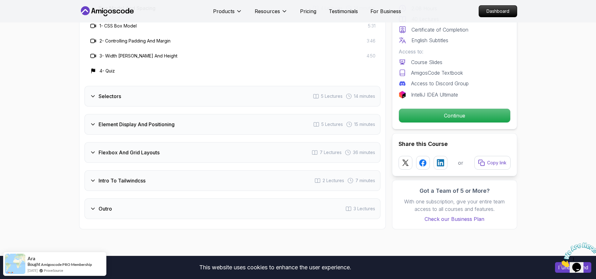
click at [113, 101] on div "Selectors 5 Lectures 14 minutes" at bounding box center [232, 96] width 296 height 21
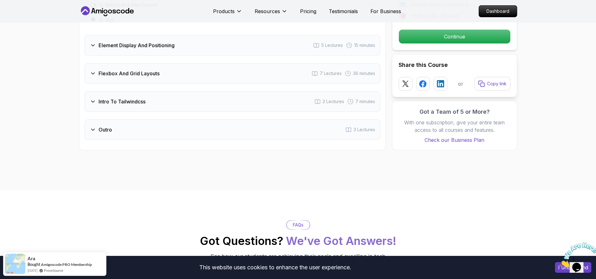
scroll to position [1126, 0]
click at [129, 132] on div "Outro 3 Lectures" at bounding box center [232, 130] width 296 height 21
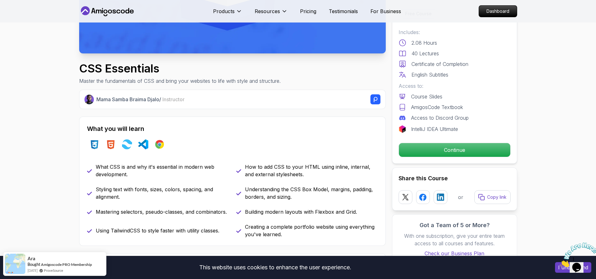
scroll to position [31, 0]
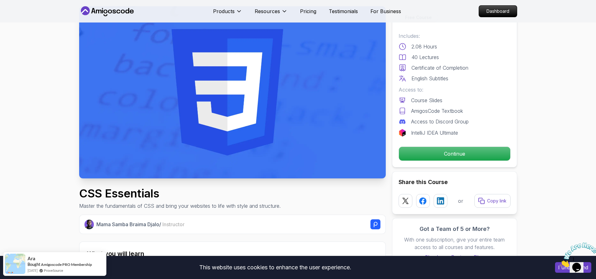
click at [181, 116] on img at bounding box center [232, 92] width 307 height 172
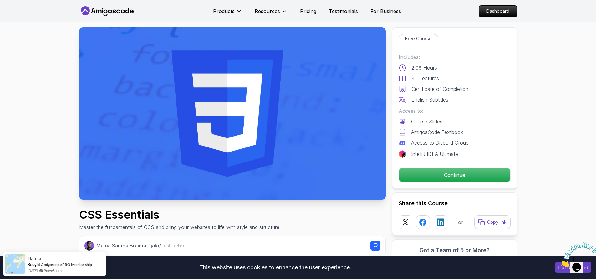
scroll to position [0, 0]
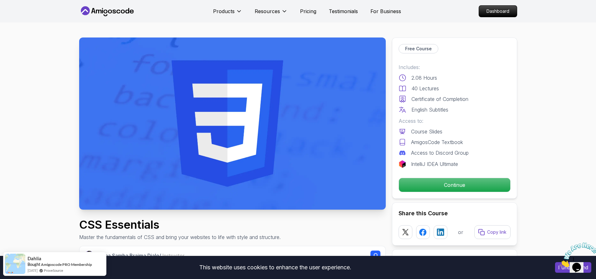
click at [419, 50] on p "Free Course" at bounding box center [418, 49] width 27 height 6
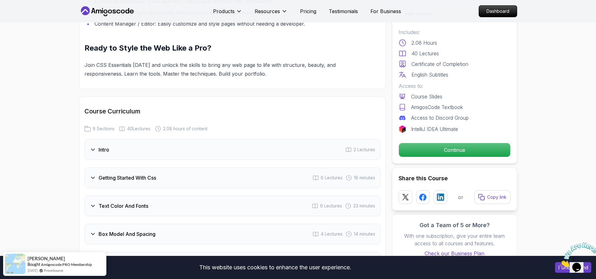
scroll to position [814, 0]
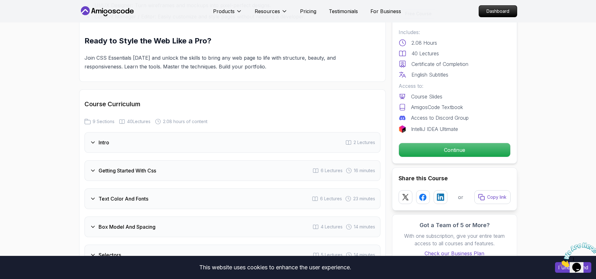
click at [160, 146] on div "Intro 2 Lectures" at bounding box center [232, 142] width 296 height 21
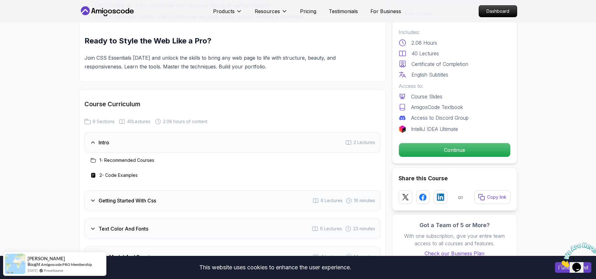
click at [117, 158] on h3 "1 - Recommended Courses" at bounding box center [127, 160] width 55 height 6
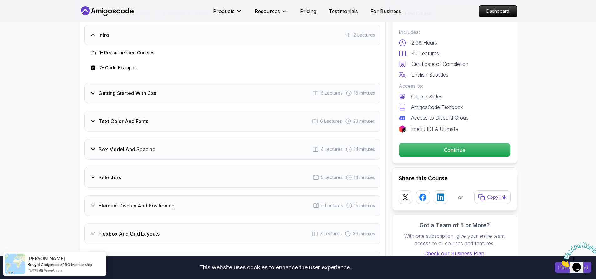
scroll to position [939, 0]
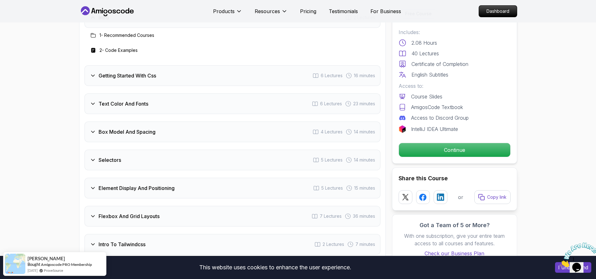
click at [105, 81] on div "Getting Started With Css 6 Lectures 16 minutes" at bounding box center [232, 75] width 296 height 21
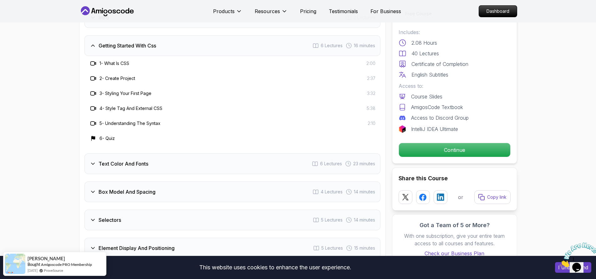
click at [107, 65] on h3 "1 - What Is CSS" at bounding box center [115, 63] width 30 height 6
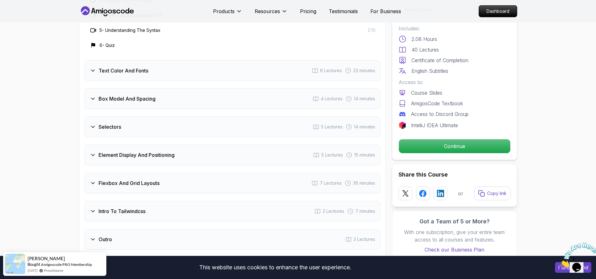
scroll to position [1033, 0]
click at [113, 74] on div "Text Color And Fonts 6 Lectures 23 minutes" at bounding box center [232, 70] width 296 height 21
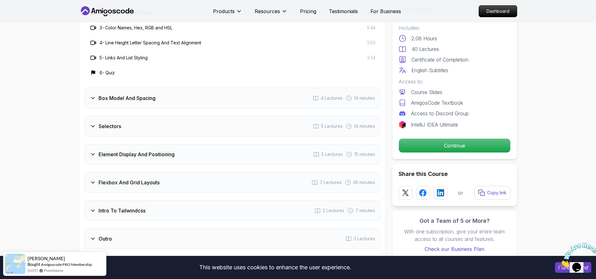
click at [110, 102] on div "Box Model And Spacing 4 Lectures 14 minutes" at bounding box center [232, 98] width 296 height 21
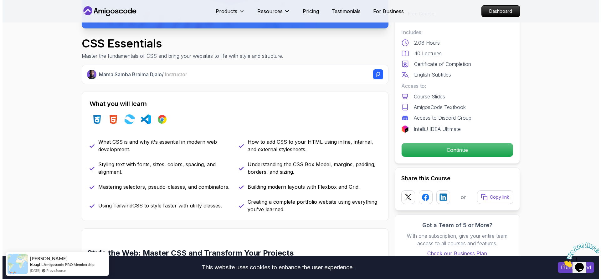
scroll to position [0, 0]
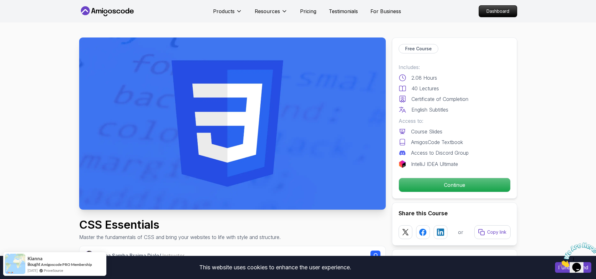
click at [300, 112] on img at bounding box center [232, 124] width 307 height 172
click at [465, 183] on p "Continue" at bounding box center [454, 185] width 106 height 13
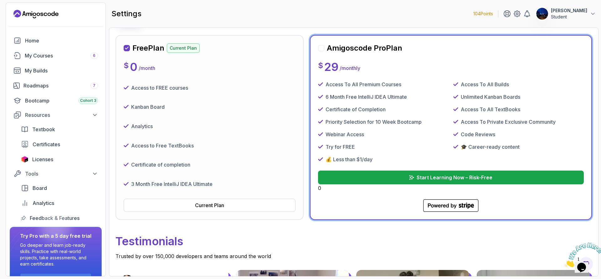
scroll to position [63, 0]
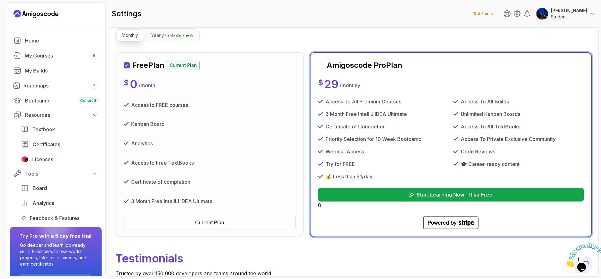
click at [253, 222] on button "Current Plan" at bounding box center [210, 222] width 172 height 13
click at [242, 222] on button "Current Plan" at bounding box center [210, 222] width 172 height 13
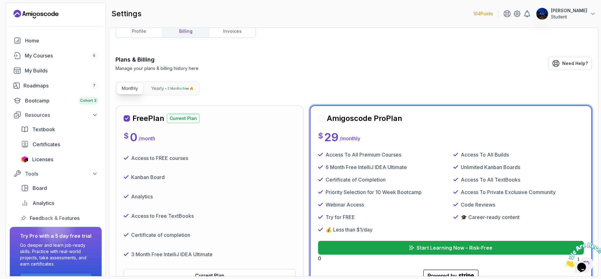
scroll to position [0, 0]
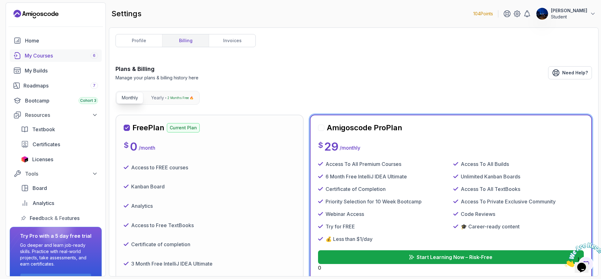
click at [39, 55] on div "My Courses 6" at bounding box center [61, 56] width 73 height 8
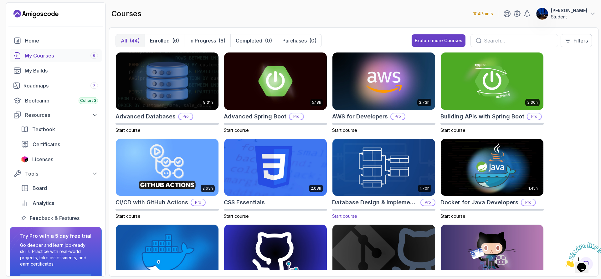
click at [377, 156] on img at bounding box center [384, 167] width 108 height 60
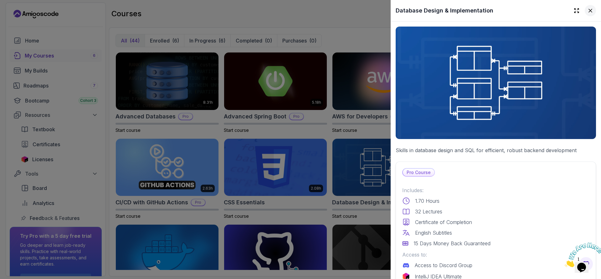
click at [588, 10] on icon at bounding box center [590, 11] width 6 height 6
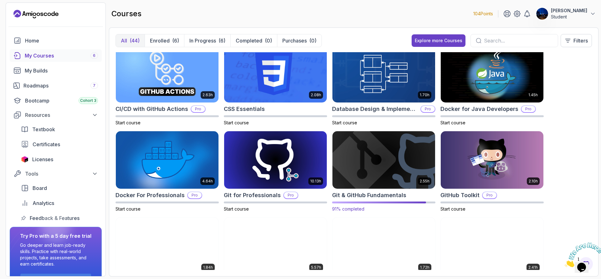
scroll to position [125, 0]
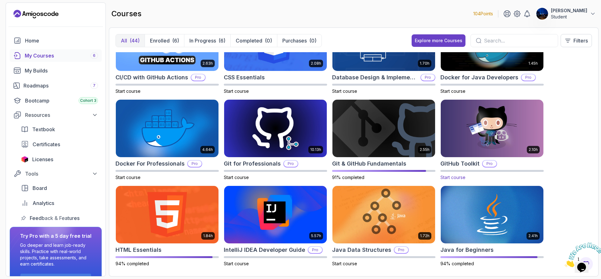
click at [453, 128] on img at bounding box center [492, 129] width 108 height 60
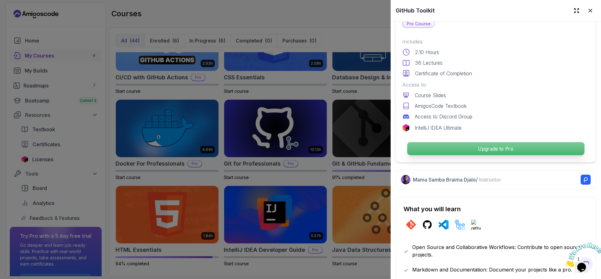
scroll to position [94, 0]
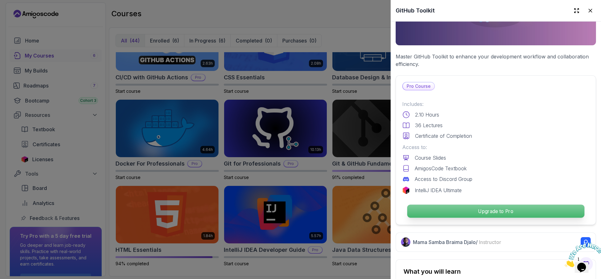
click at [481, 207] on p "Upgrade to Pro" at bounding box center [495, 211] width 177 height 13
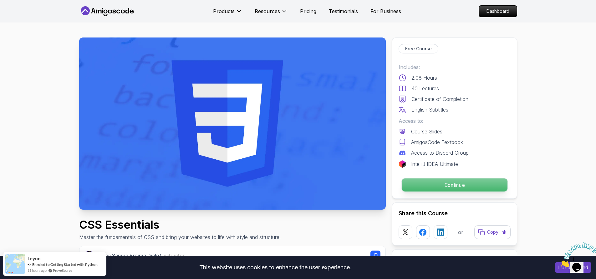
click at [453, 185] on p "Continue" at bounding box center [454, 185] width 106 height 13
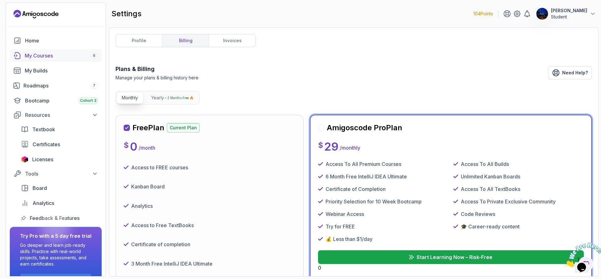
click at [38, 57] on div "My Courses 6" at bounding box center [61, 56] width 73 height 8
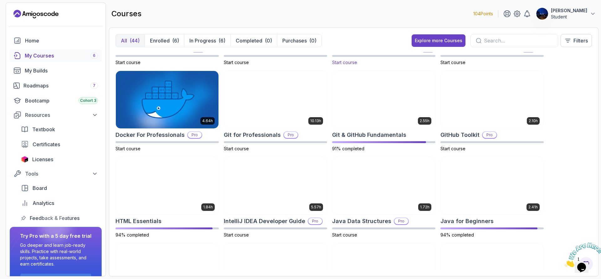
scroll to position [156, 0]
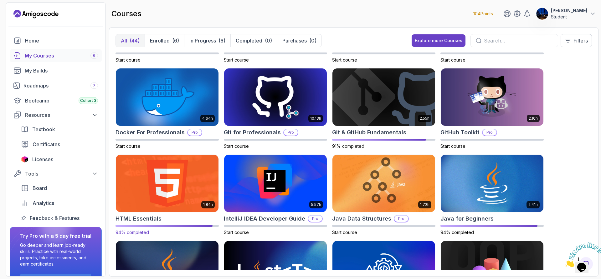
click at [199, 181] on img at bounding box center [167, 183] width 108 height 60
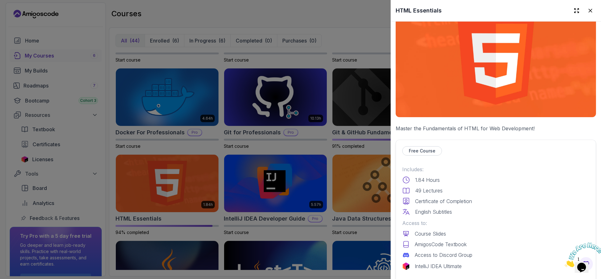
scroll to position [125, 0]
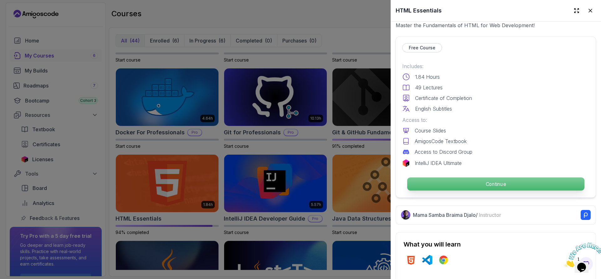
click at [494, 185] on p "Continue" at bounding box center [495, 184] width 177 height 13
